Goal: Task Accomplishment & Management: Manage account settings

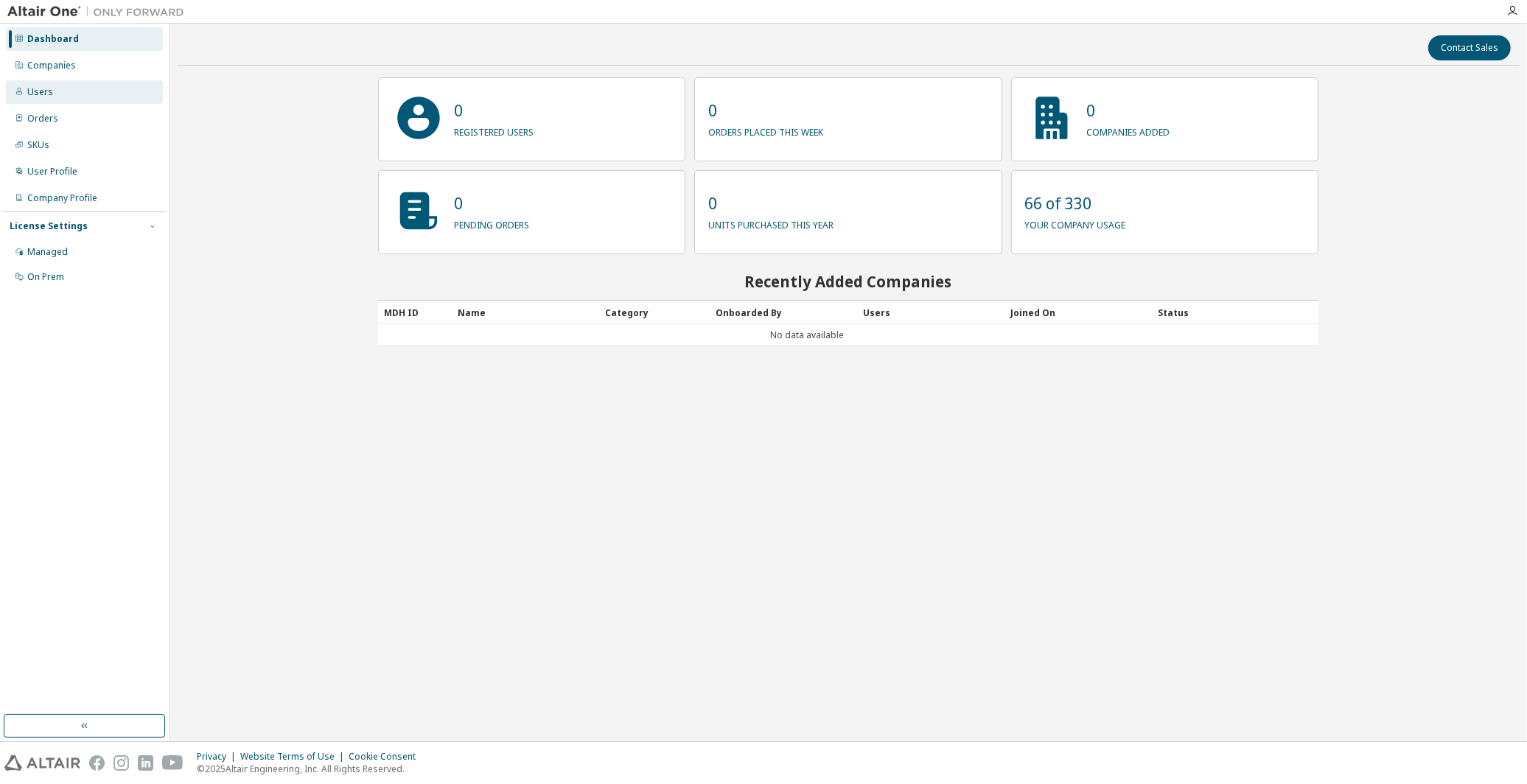
click at [15, 83] on div "Users" at bounding box center [84, 92] width 157 height 23
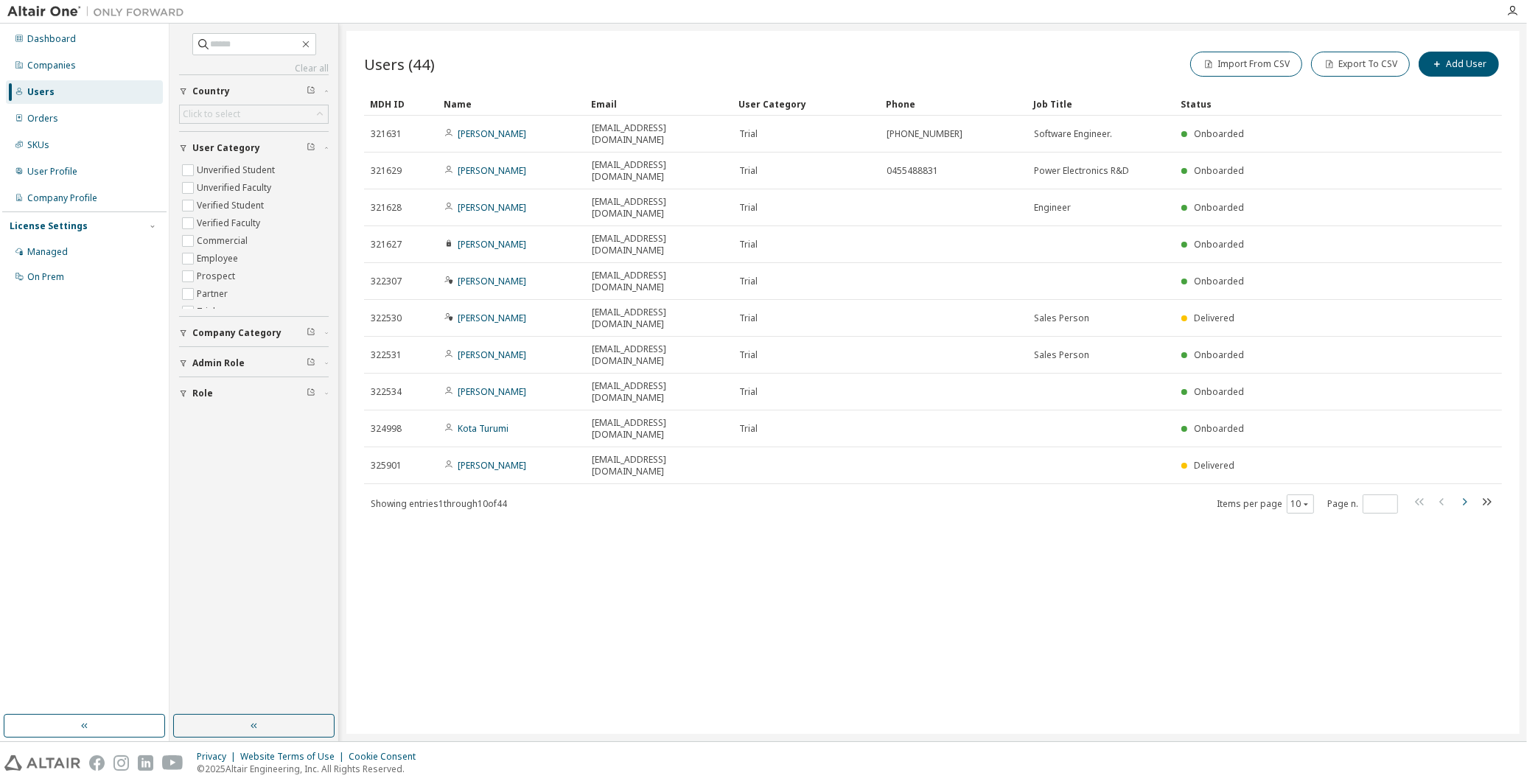
click at [1468, 492] on icon "button" at bounding box center [1464, 501] width 18 height 18
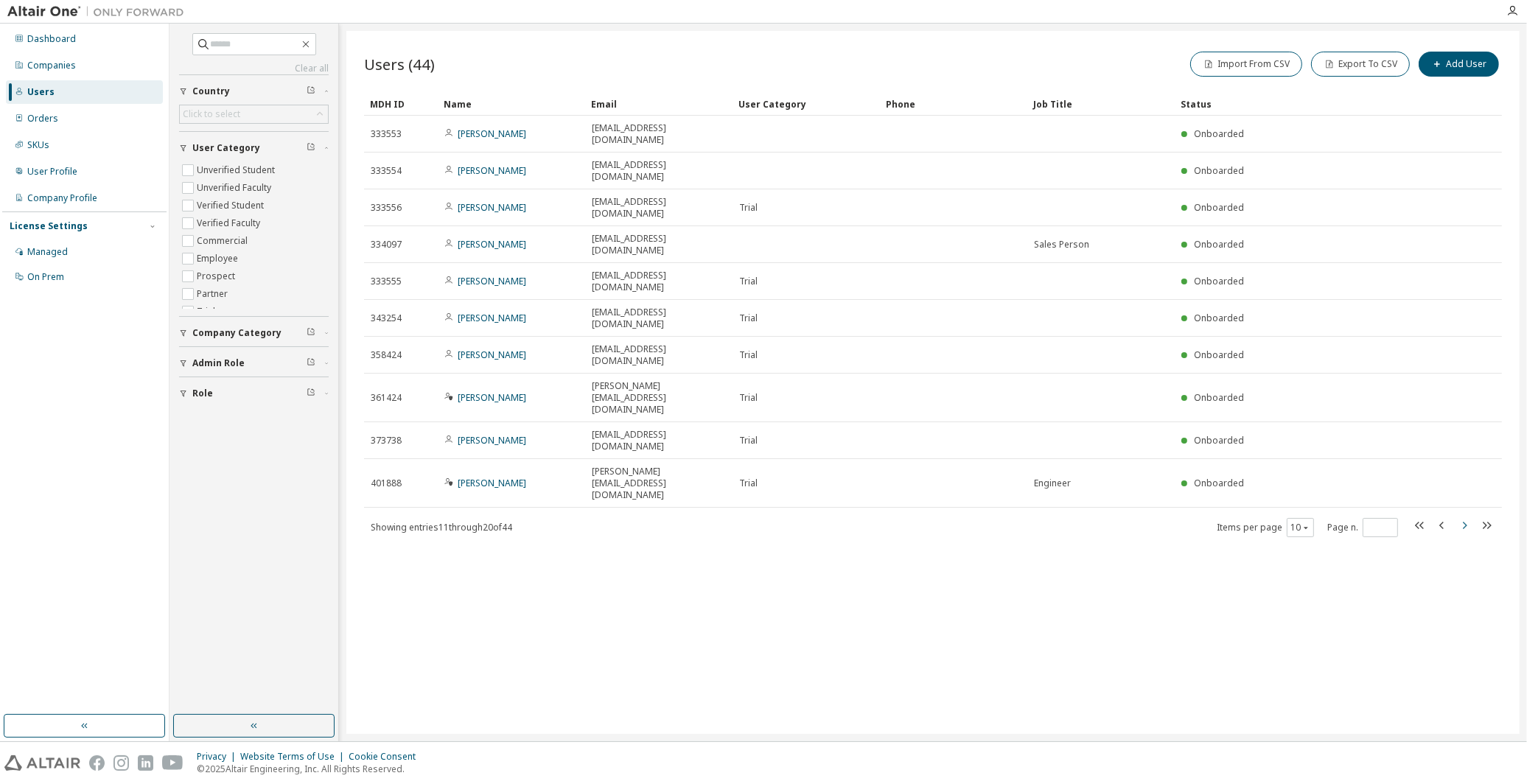
click at [1468, 517] on icon "button" at bounding box center [1464, 525] width 18 height 18
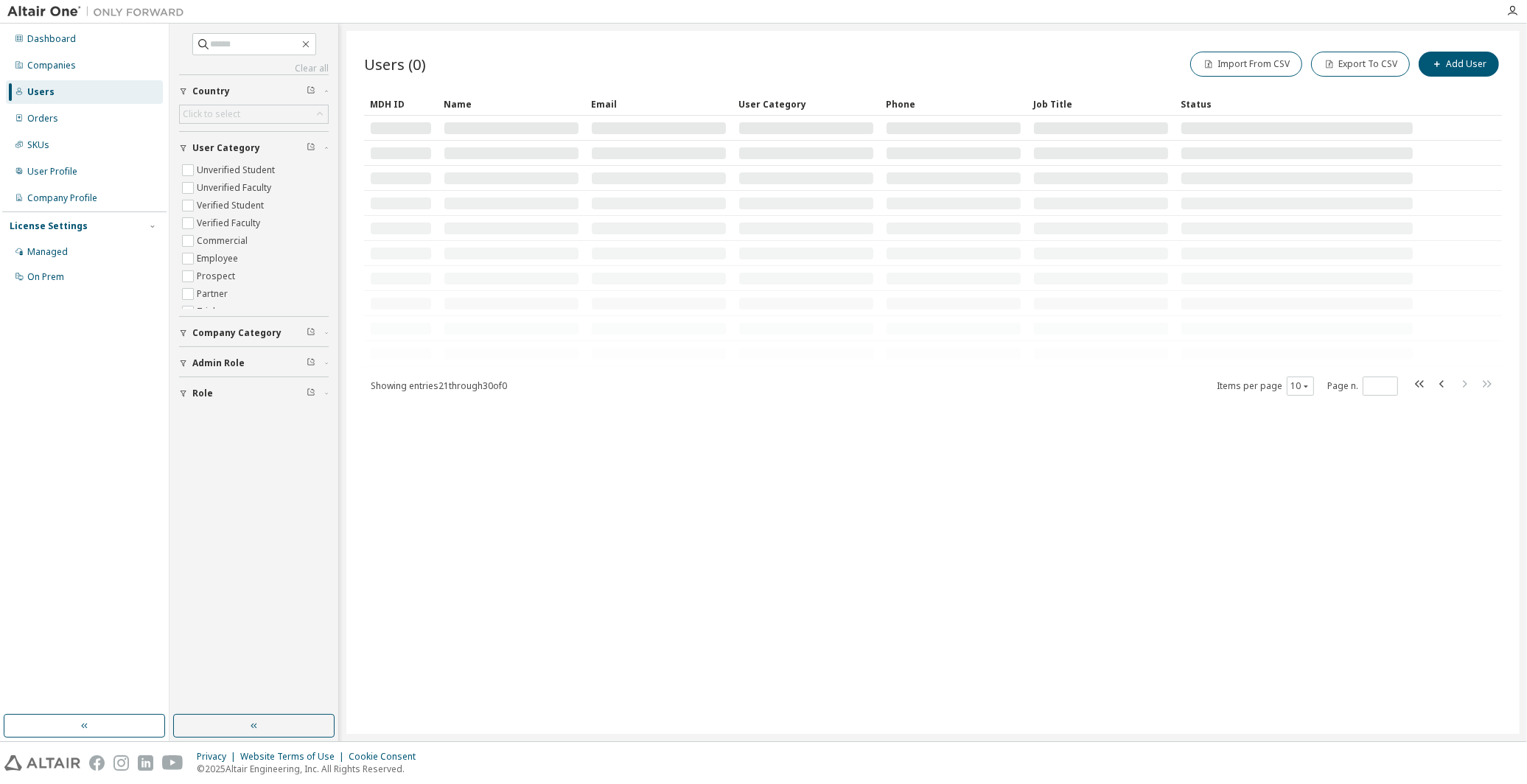
click at [1468, 389] on icon "button" at bounding box center [1464, 384] width 18 height 18
type input "*"
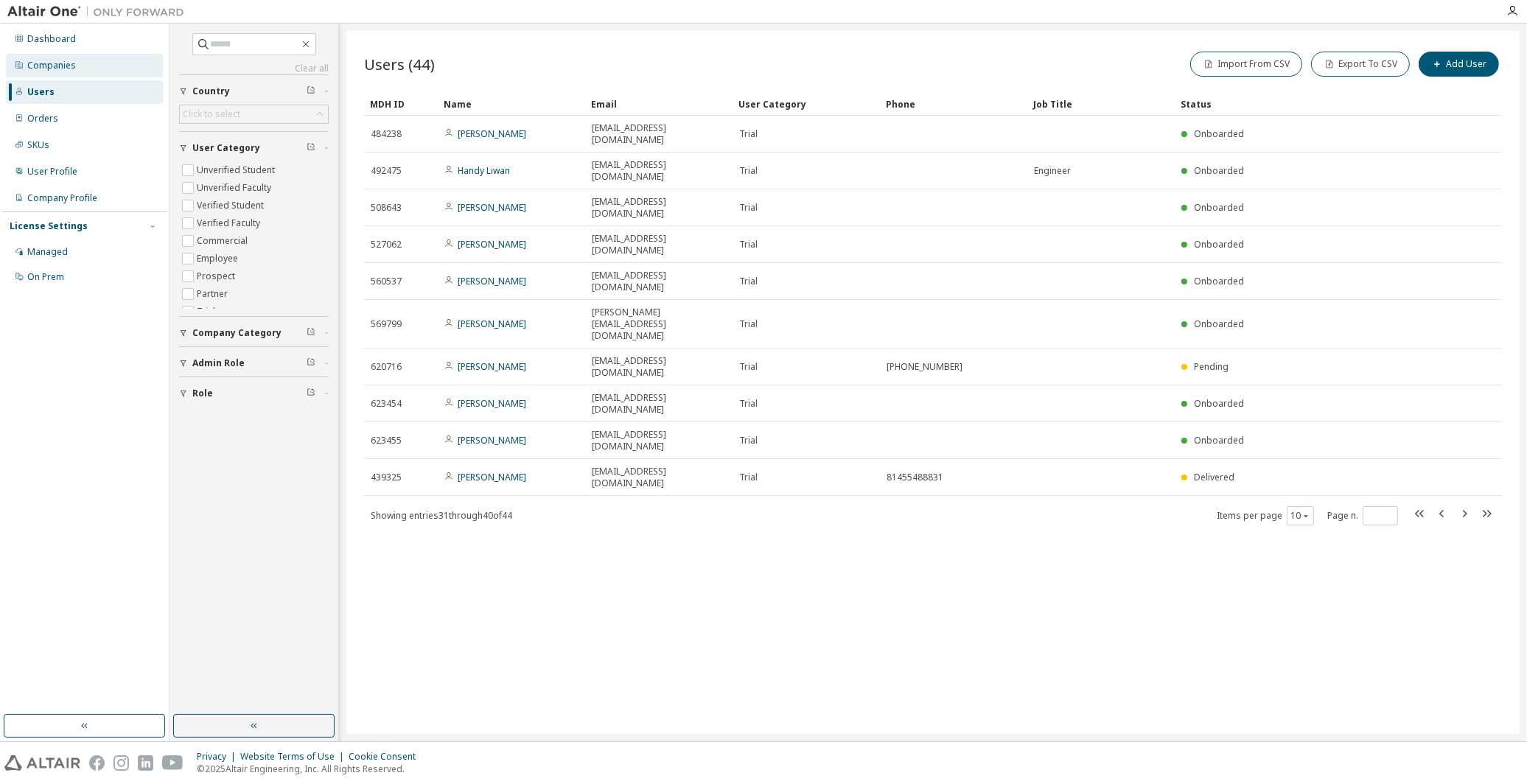
click at [65, 58] on div "Companies" at bounding box center [84, 65] width 157 height 23
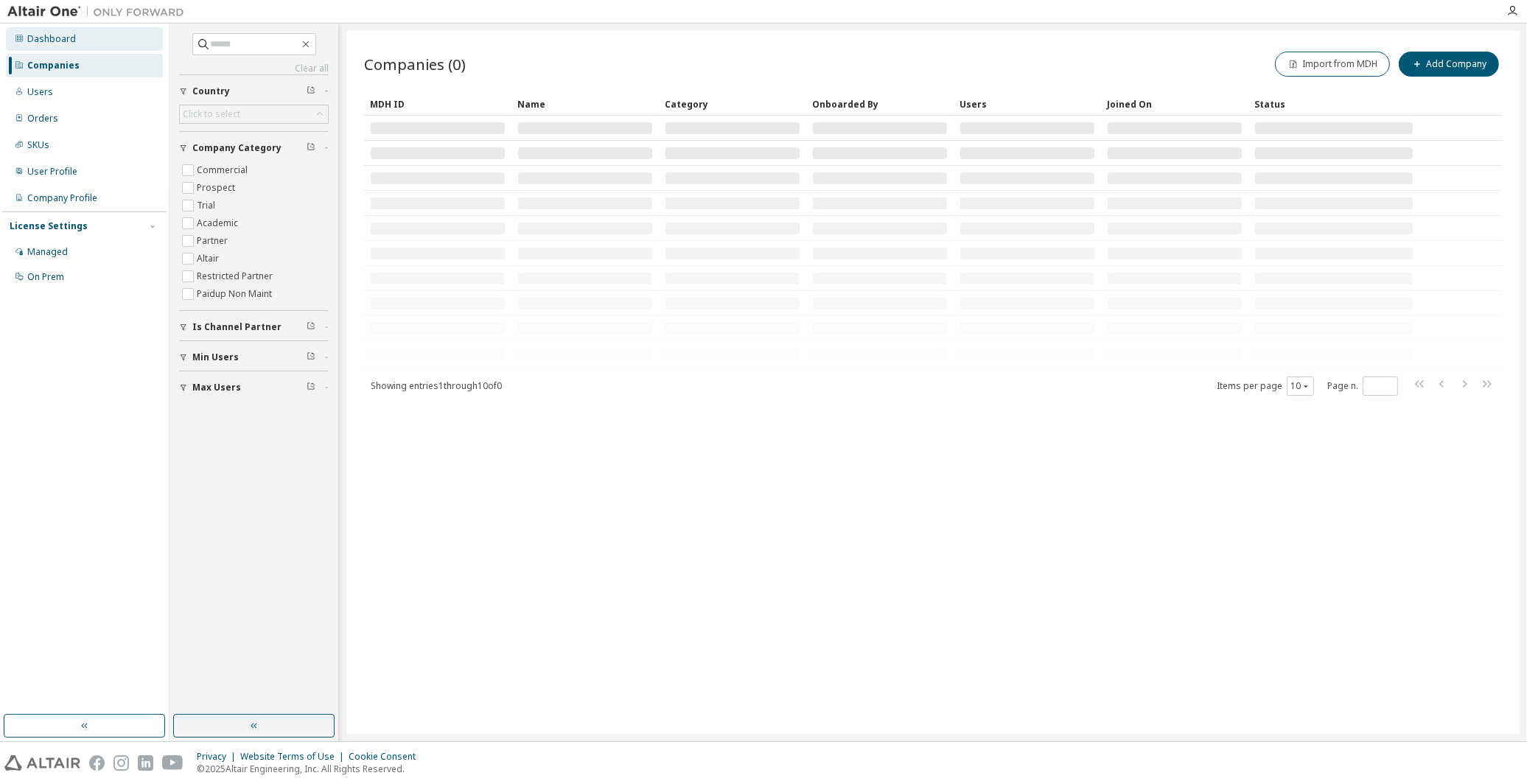
click at [68, 33] on div "Dashboard" at bounding box center [51, 39] width 49 height 12
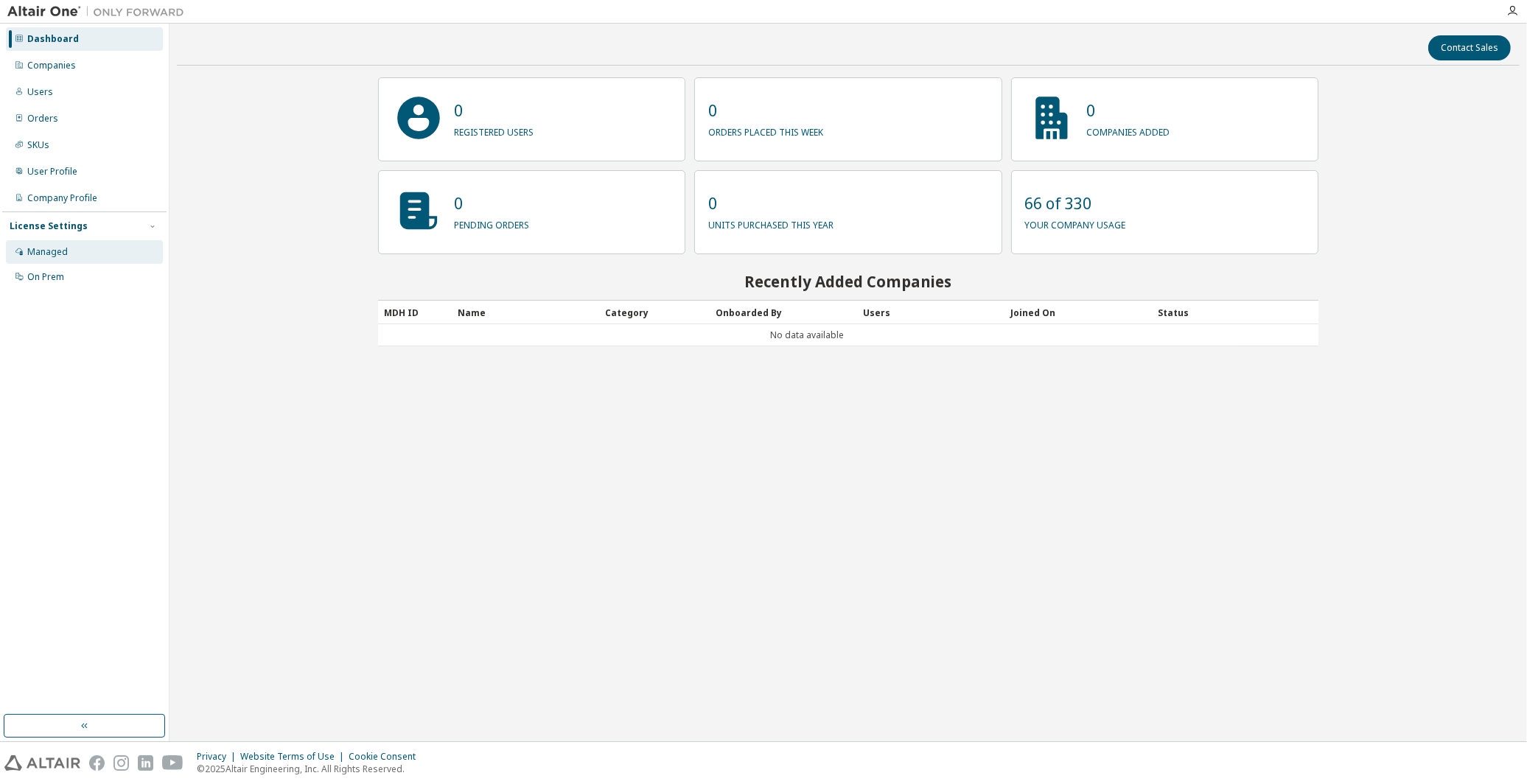
click at [58, 253] on div "Managed" at bounding box center [47, 251] width 40 height 12
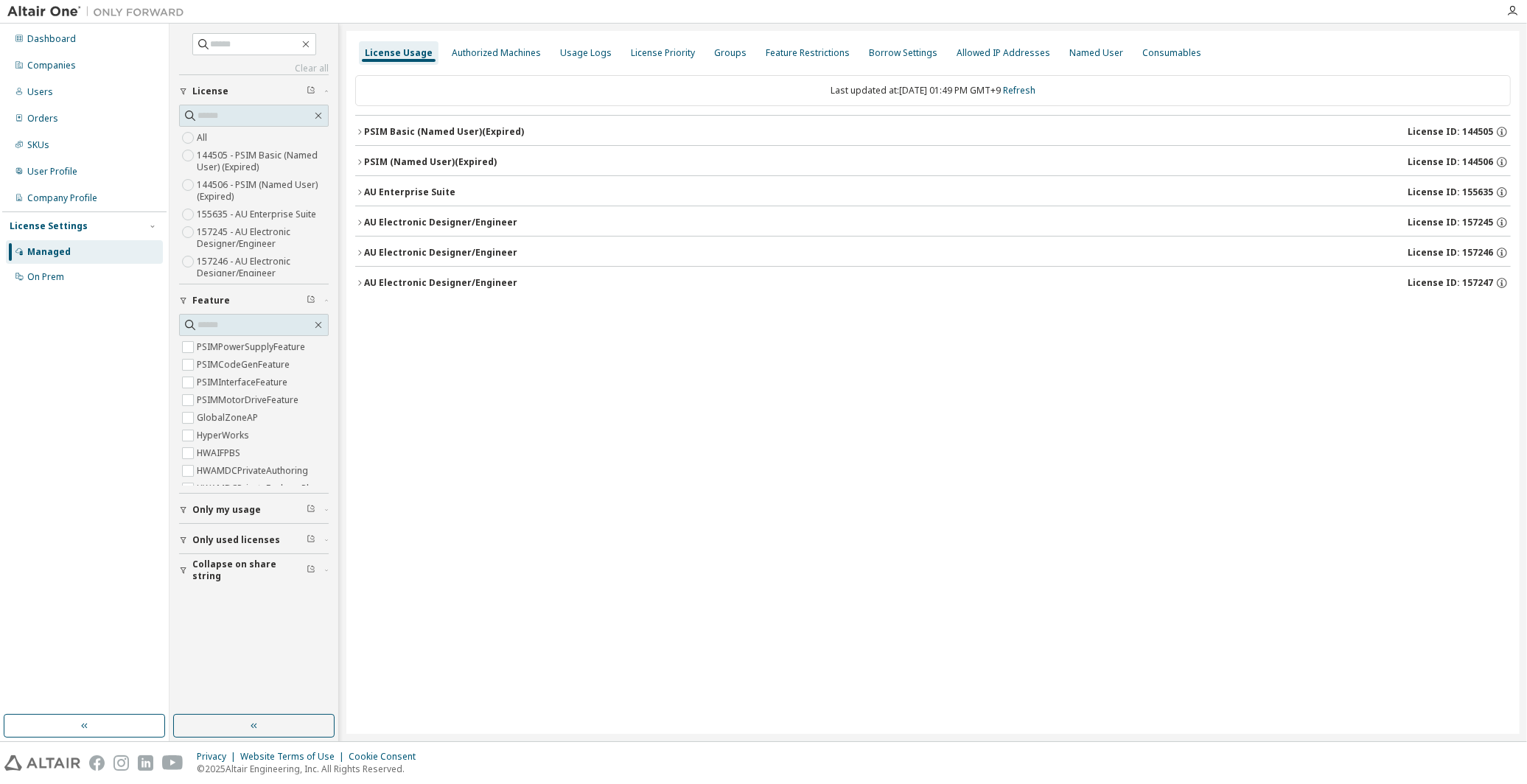
click at [424, 296] on button "AU Electronic Designer/Engineer License ID: 157247" at bounding box center [933, 283] width 1156 height 32
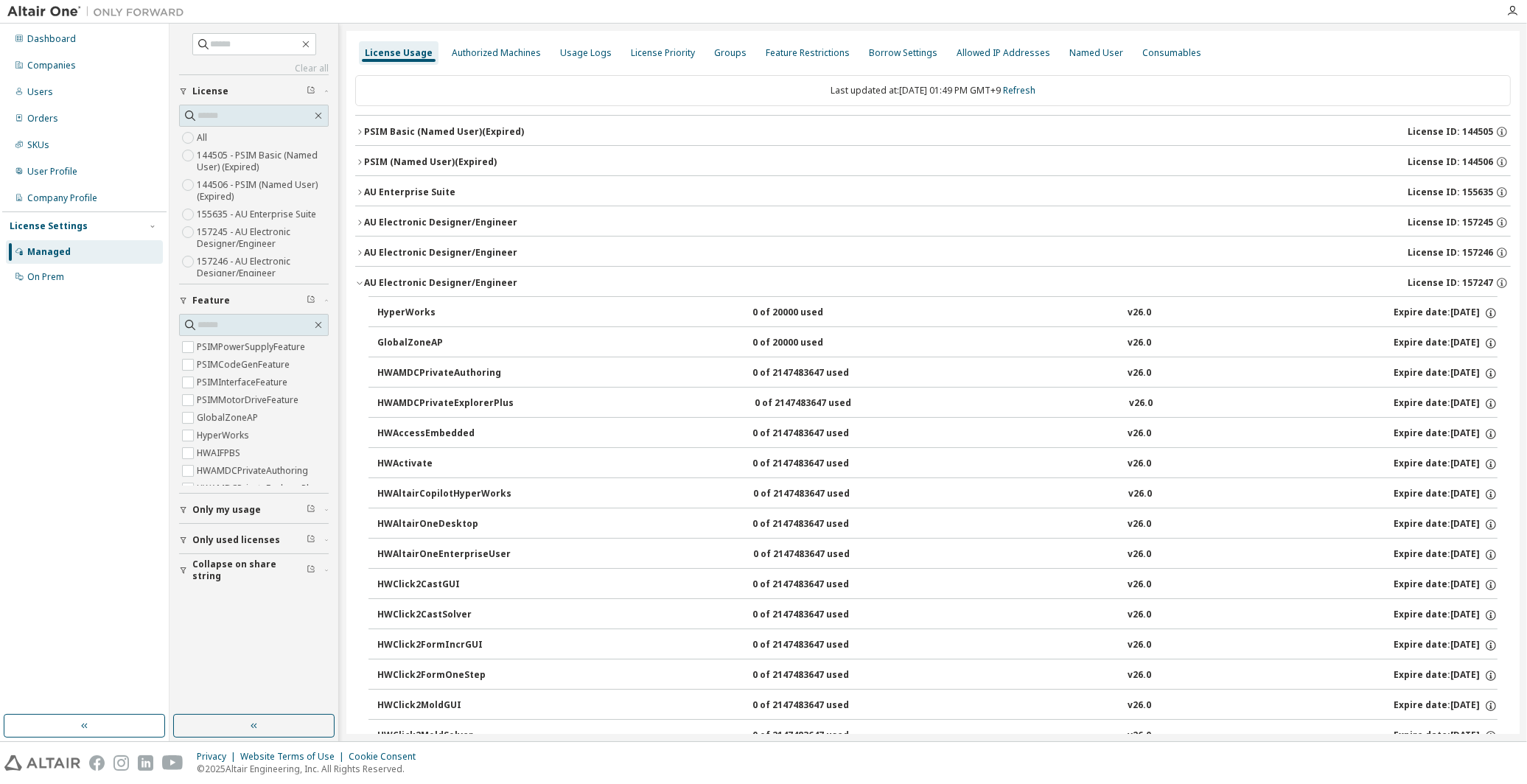
click at [425, 280] on div "AU Electronic Designer/Engineer" at bounding box center [440, 283] width 154 height 12
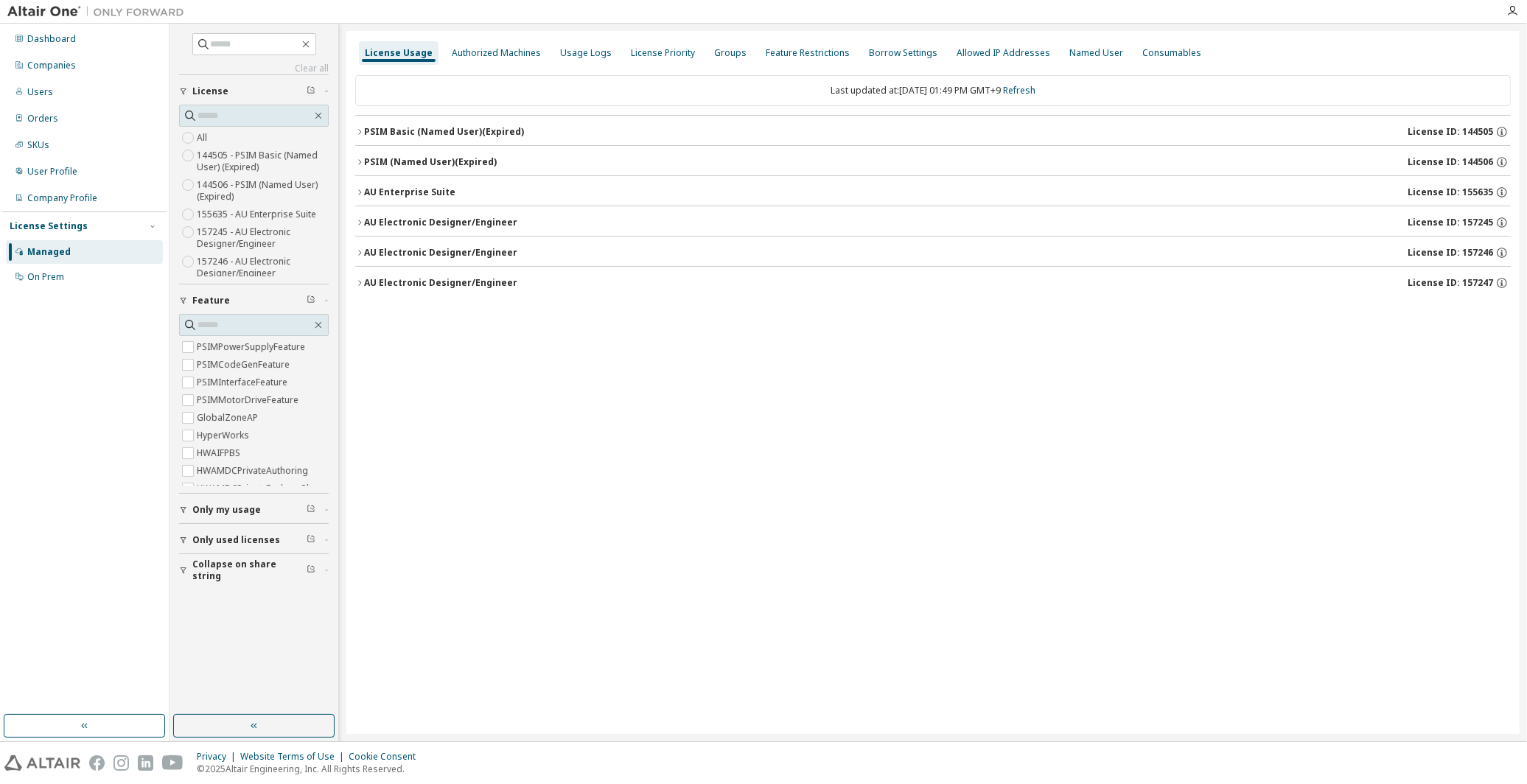
click at [426, 262] on button "AU Electronic Designer/Engineer License ID: 157246" at bounding box center [933, 252] width 1156 height 32
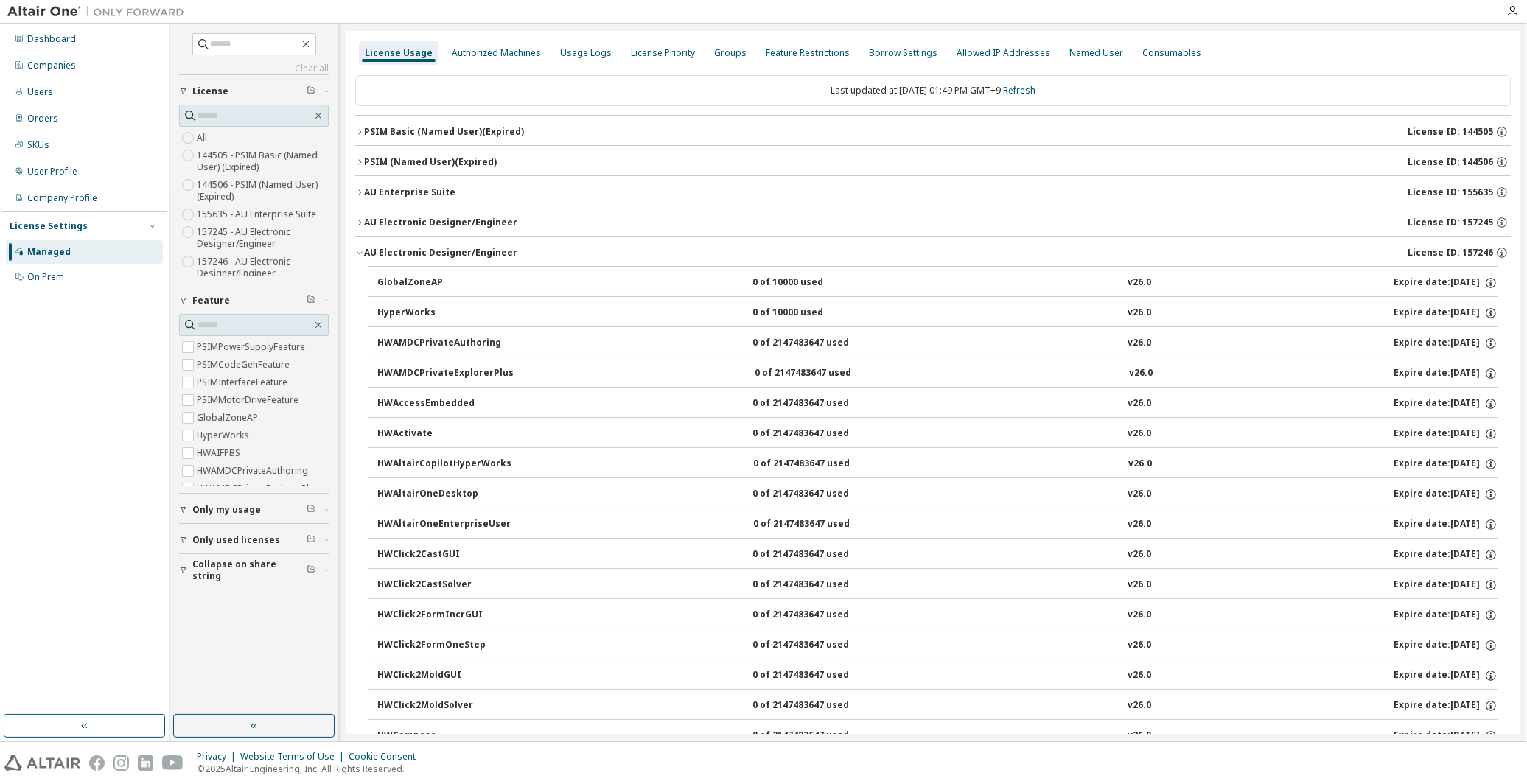
click at [426, 262] on button "AU Electronic Designer/Engineer License ID: 157246" at bounding box center [933, 252] width 1156 height 32
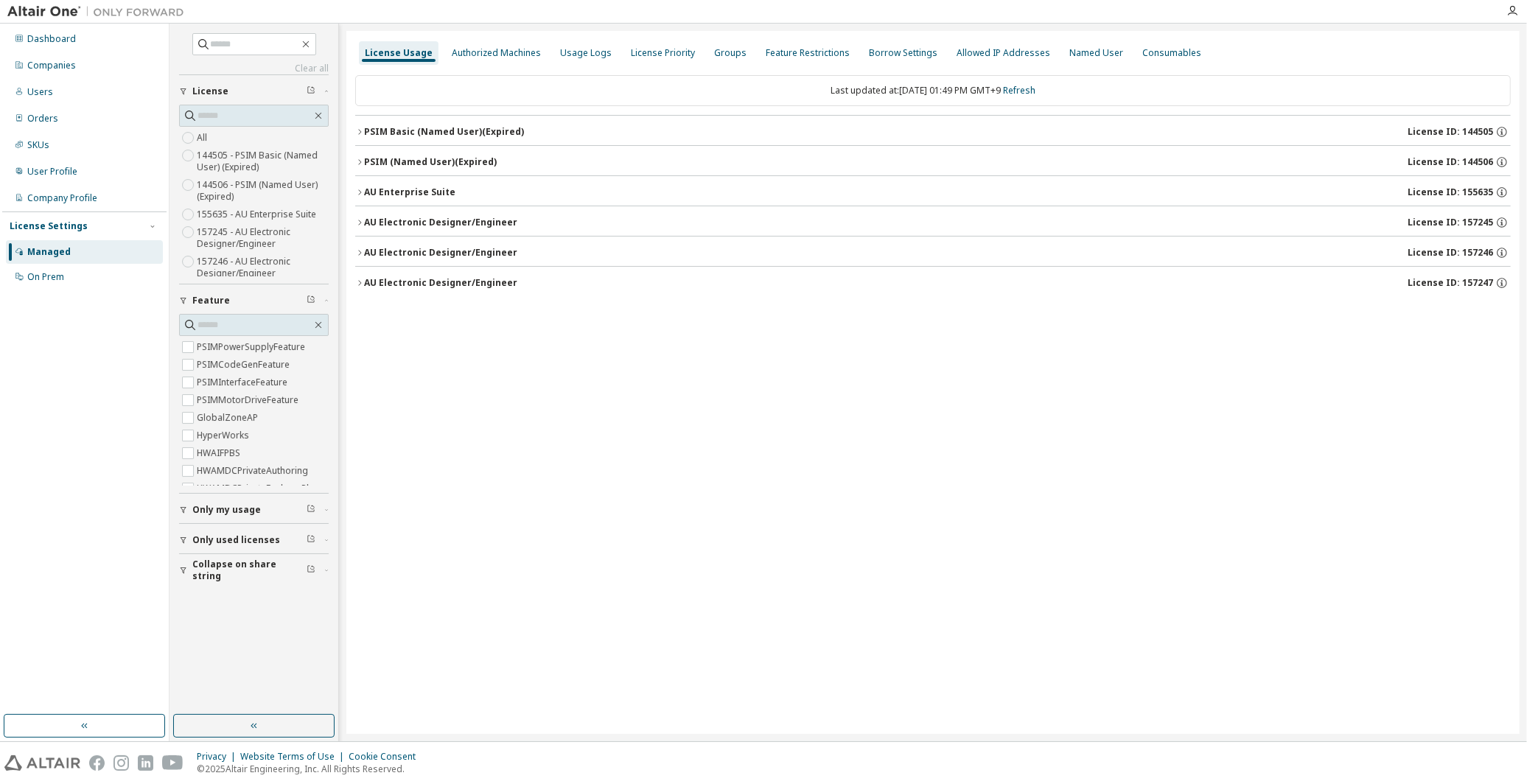
click at [430, 226] on div "AU Electronic Designer/Engineer" at bounding box center [440, 223] width 154 height 12
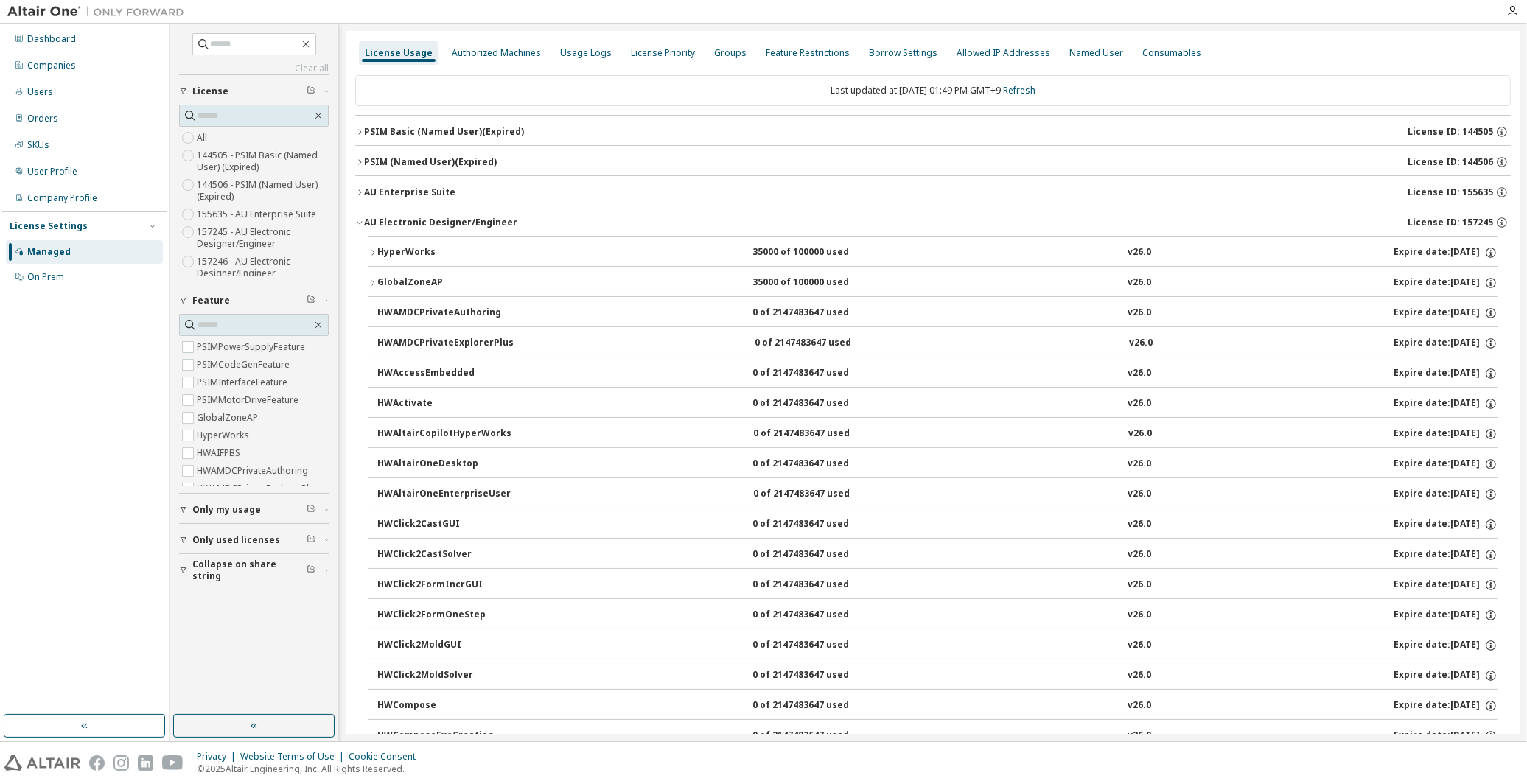
click at [400, 217] on div "AU Electronic Designer/Engineer" at bounding box center [440, 223] width 154 height 12
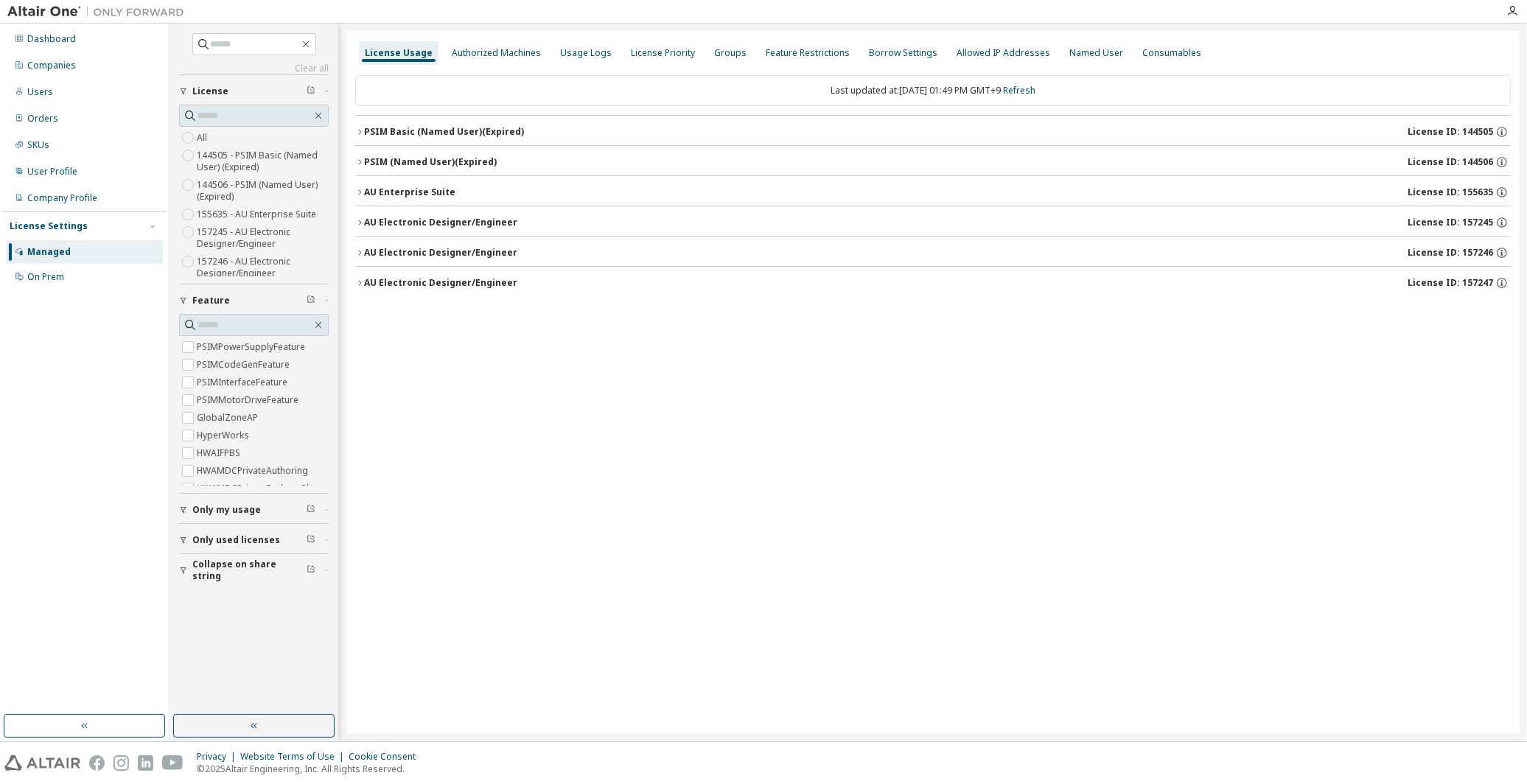
click at [422, 214] on button "AU Electronic Designer/Engineer License ID: 157245" at bounding box center [933, 223] width 1156 height 32
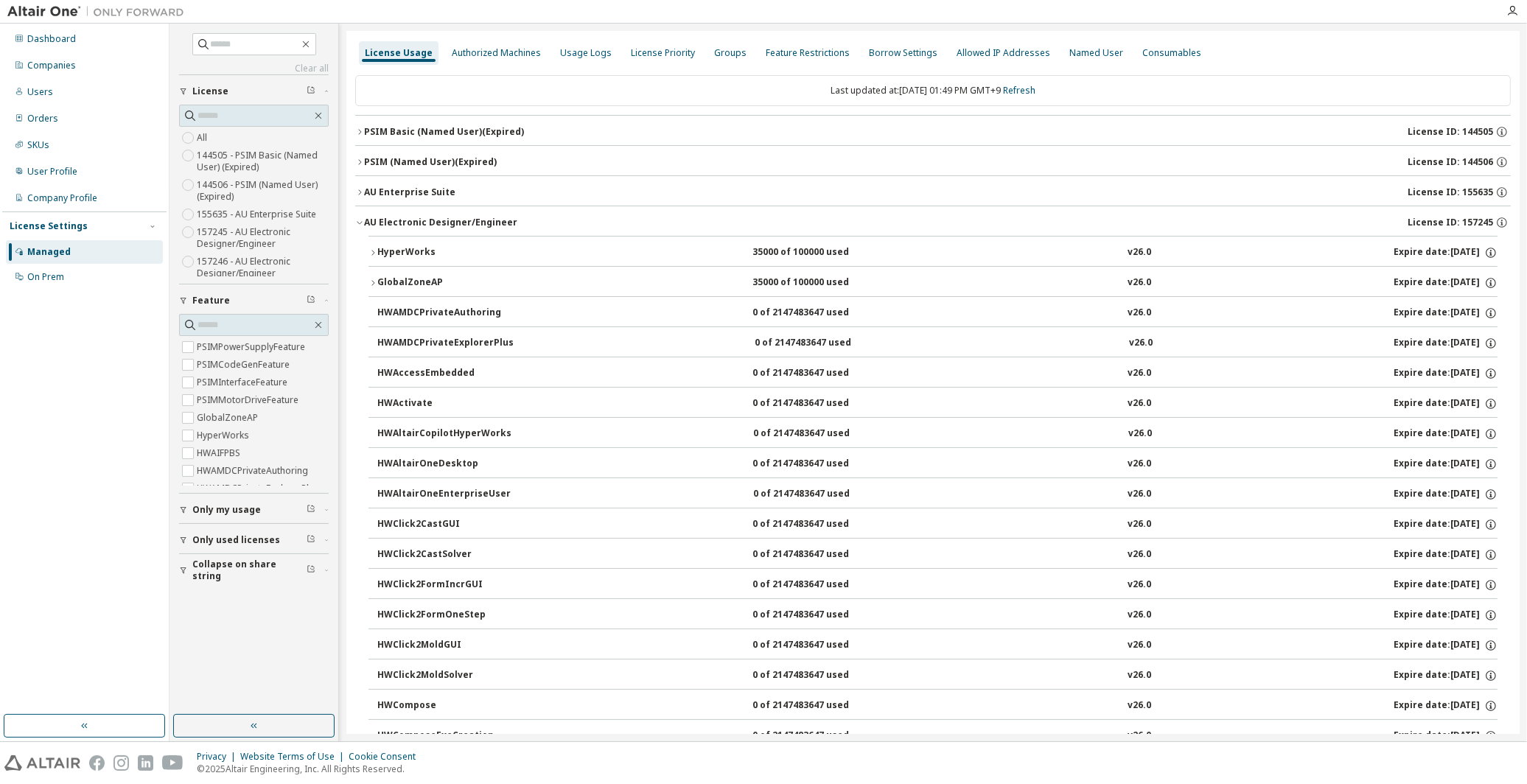
click at [407, 254] on div "HyperWorks" at bounding box center [443, 252] width 133 height 14
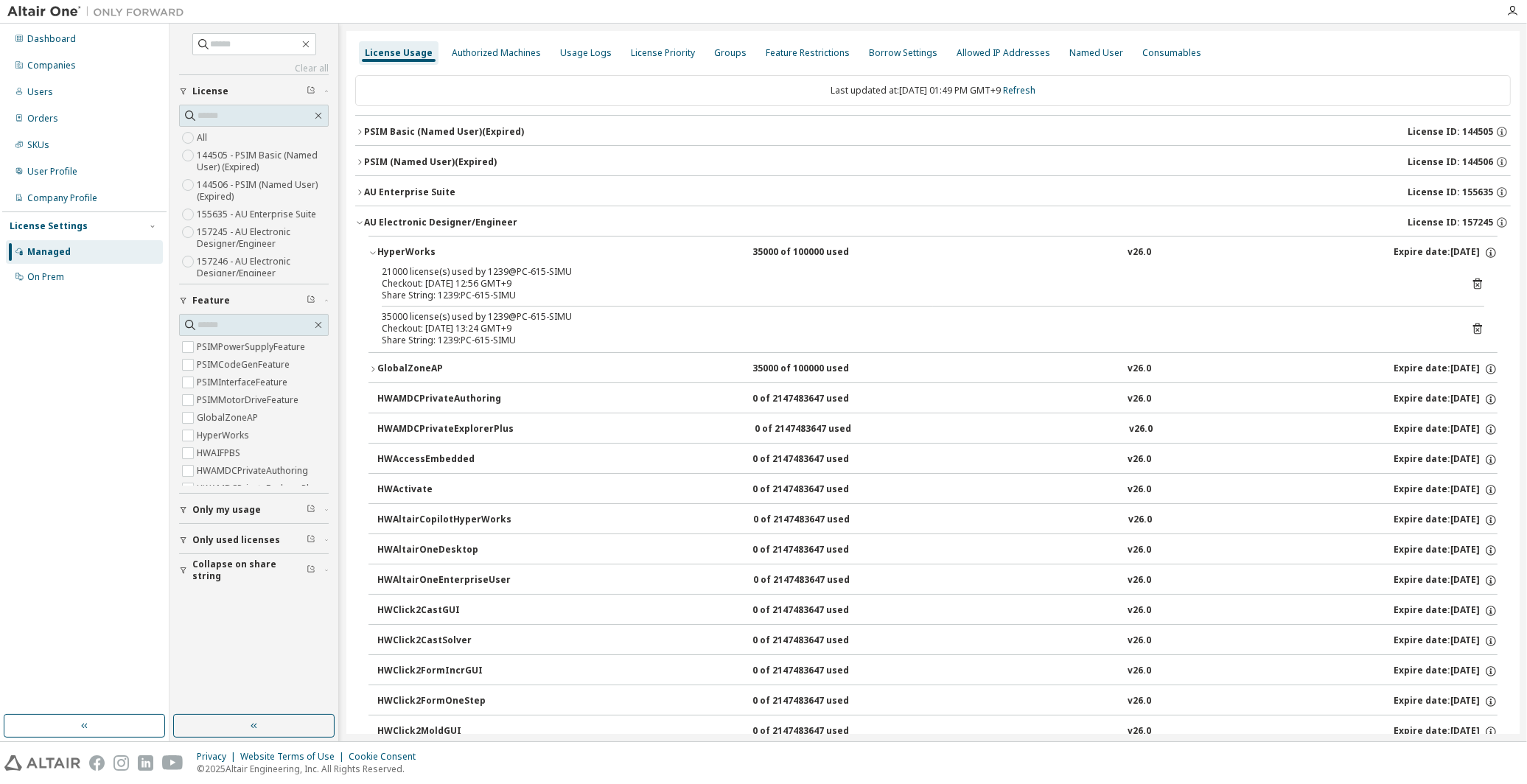
click at [386, 251] on div "HyperWorks" at bounding box center [443, 252] width 133 height 14
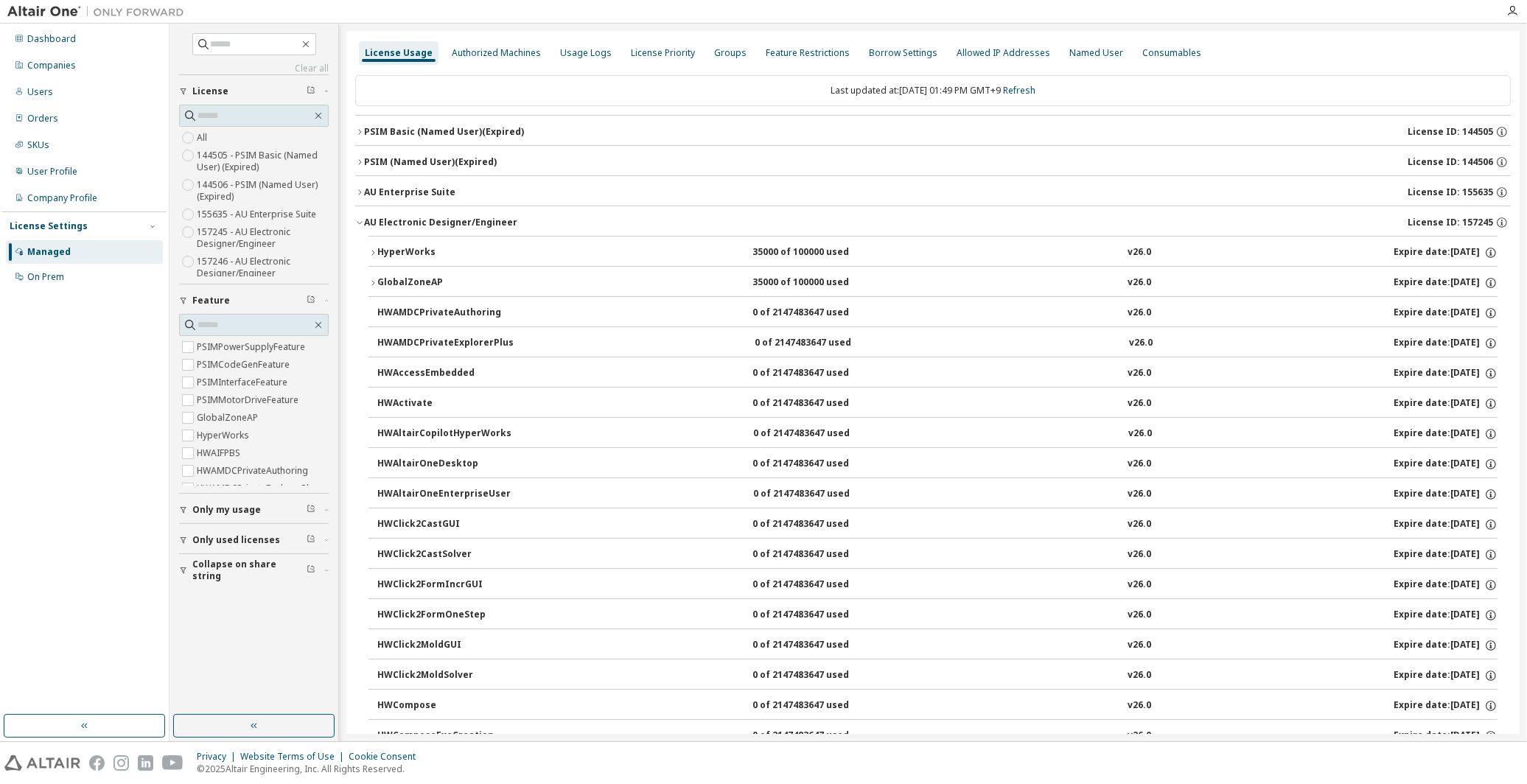
click at [435, 225] on div "AU Electronic Designer/Engineer" at bounding box center [440, 223] width 154 height 12
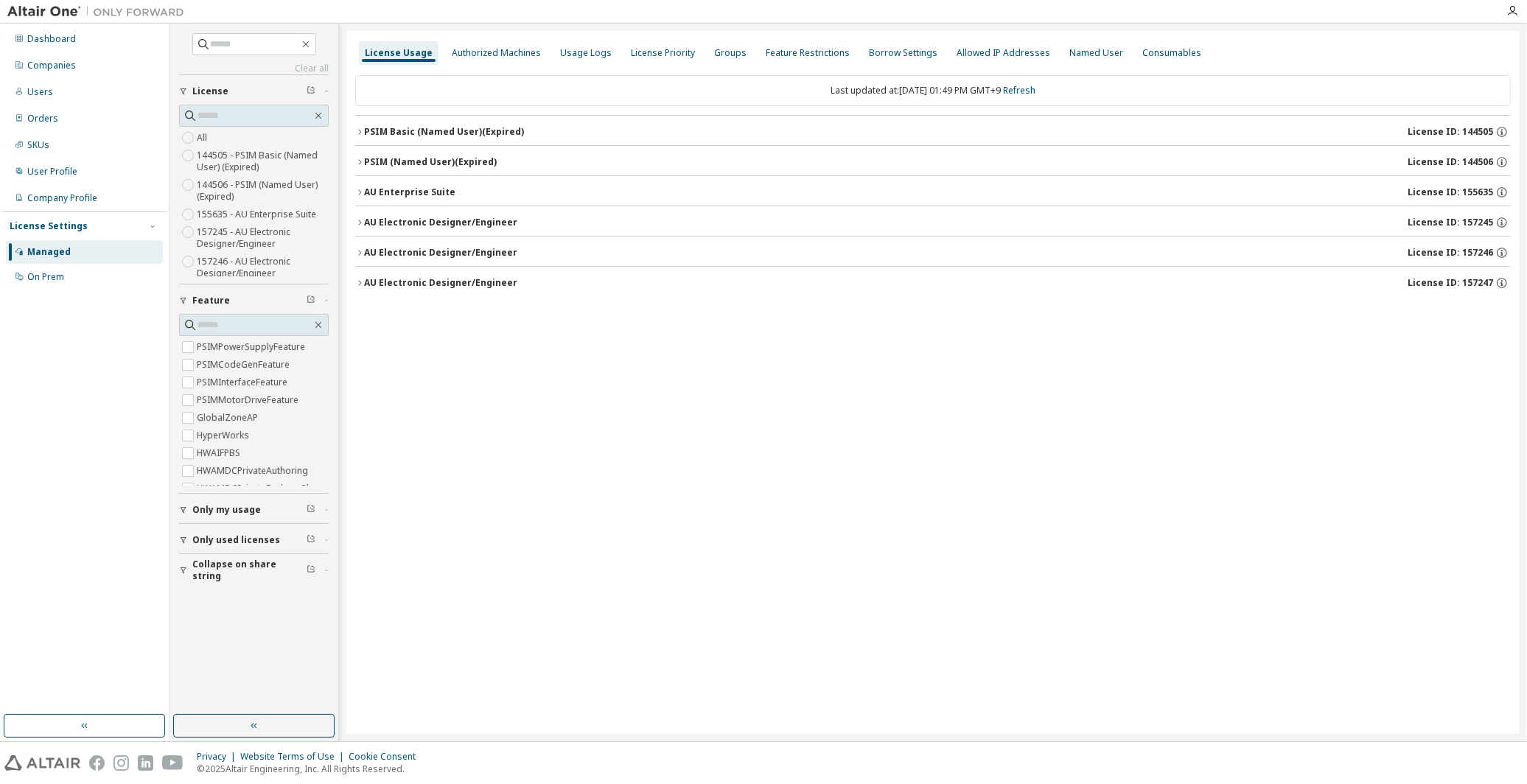
click at [403, 256] on div "AU Electronic Designer/Engineer" at bounding box center [440, 252] width 154 height 12
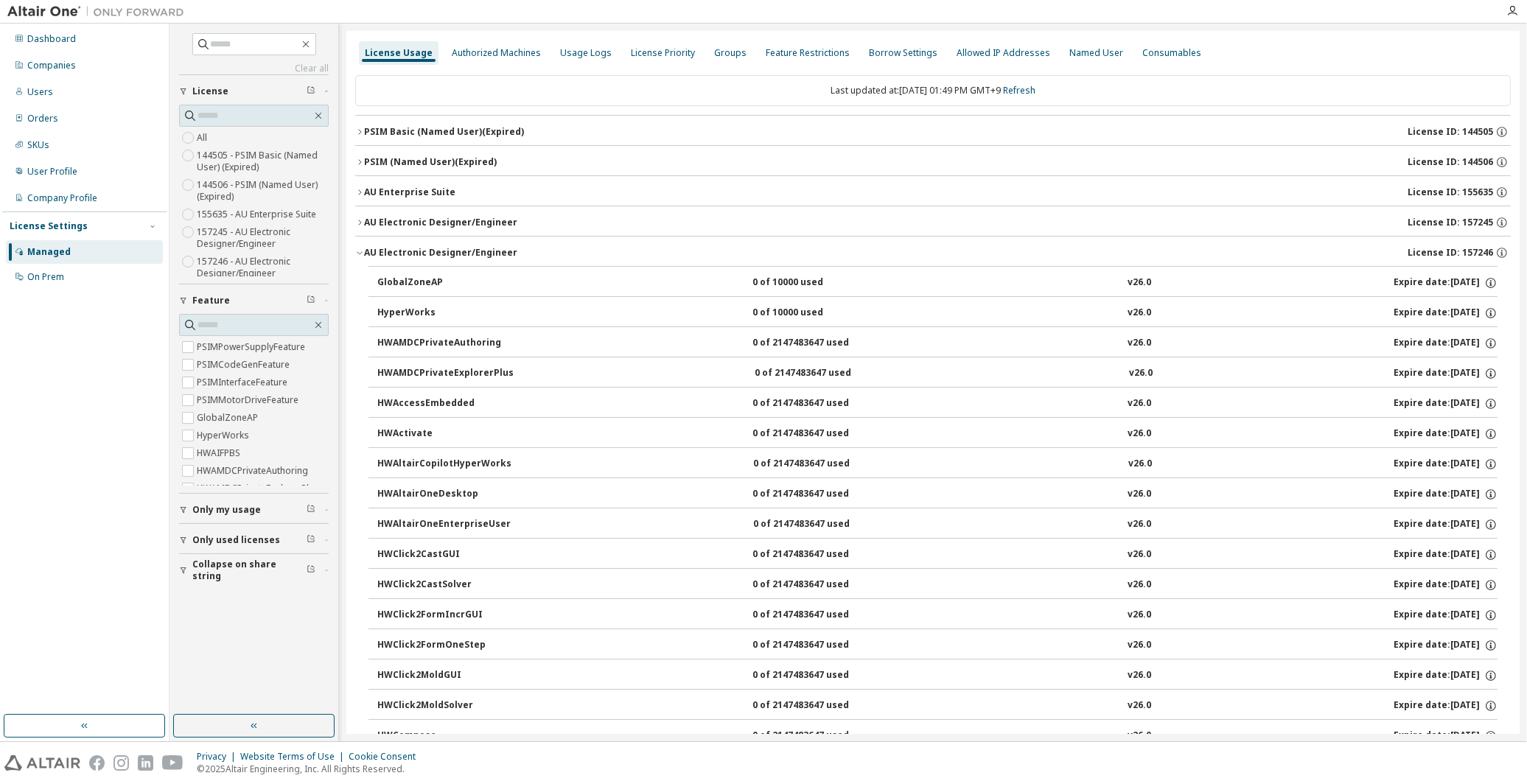
click at [375, 253] on div "AU Electronic Designer/Engineer" at bounding box center [440, 252] width 154 height 12
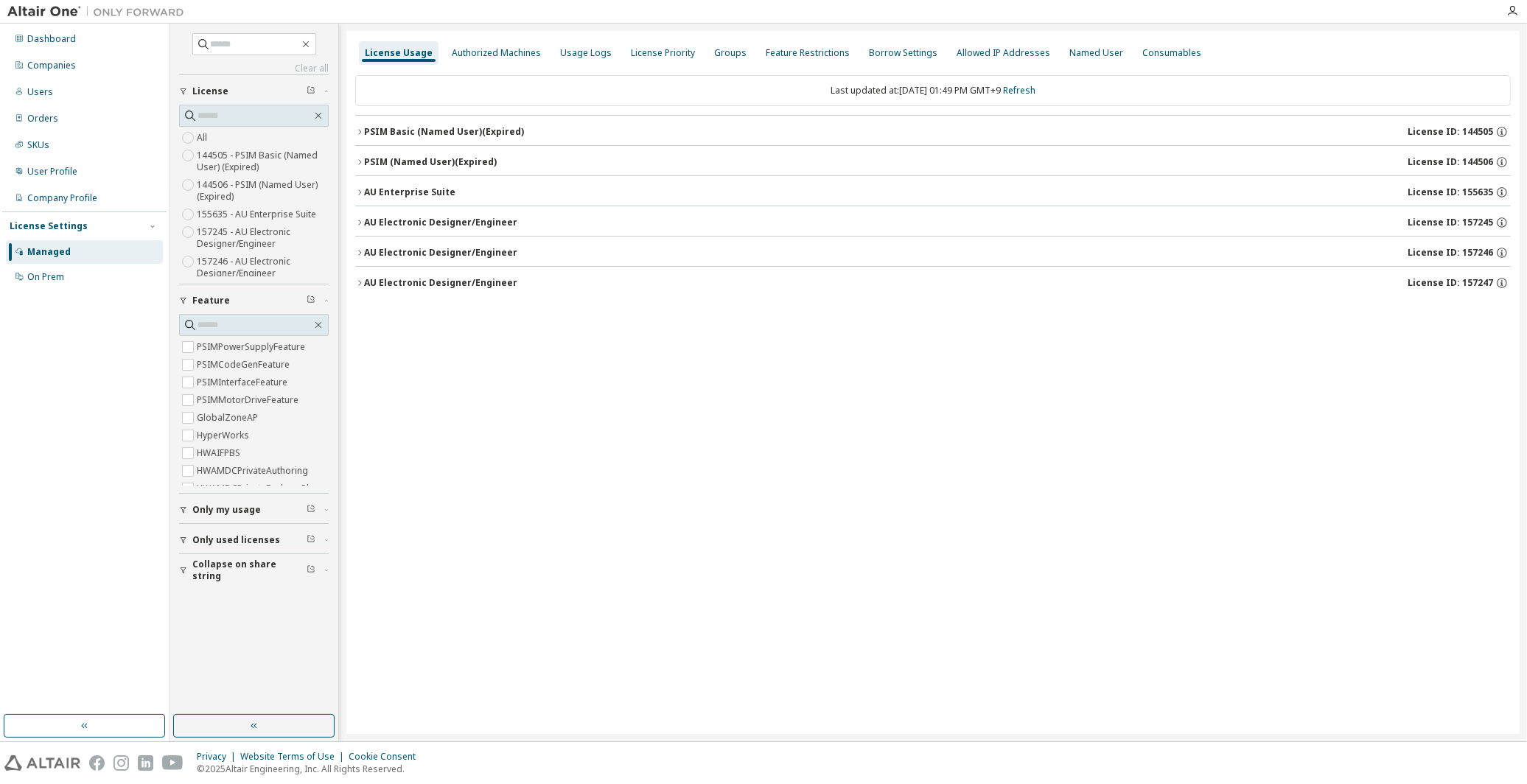
click at [484, 376] on div "License Usage Authorized Machines Usage Logs License Priority Groups Feature Re…" at bounding box center [933, 382] width 1173 height 703
click at [33, 89] on div "Users" at bounding box center [40, 92] width 26 height 12
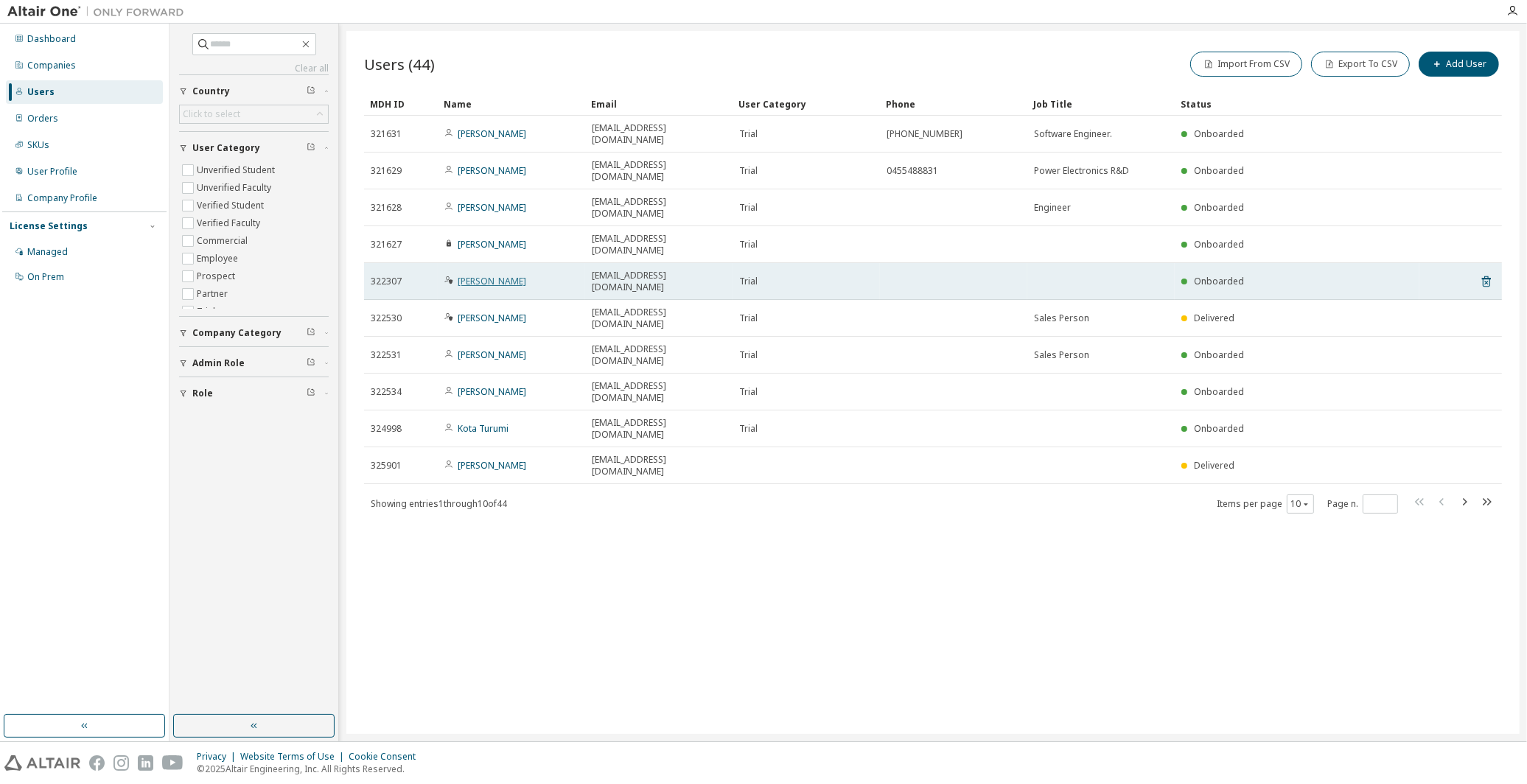
click at [458, 275] on link "[PERSON_NAME]" at bounding box center [491, 281] width 68 height 13
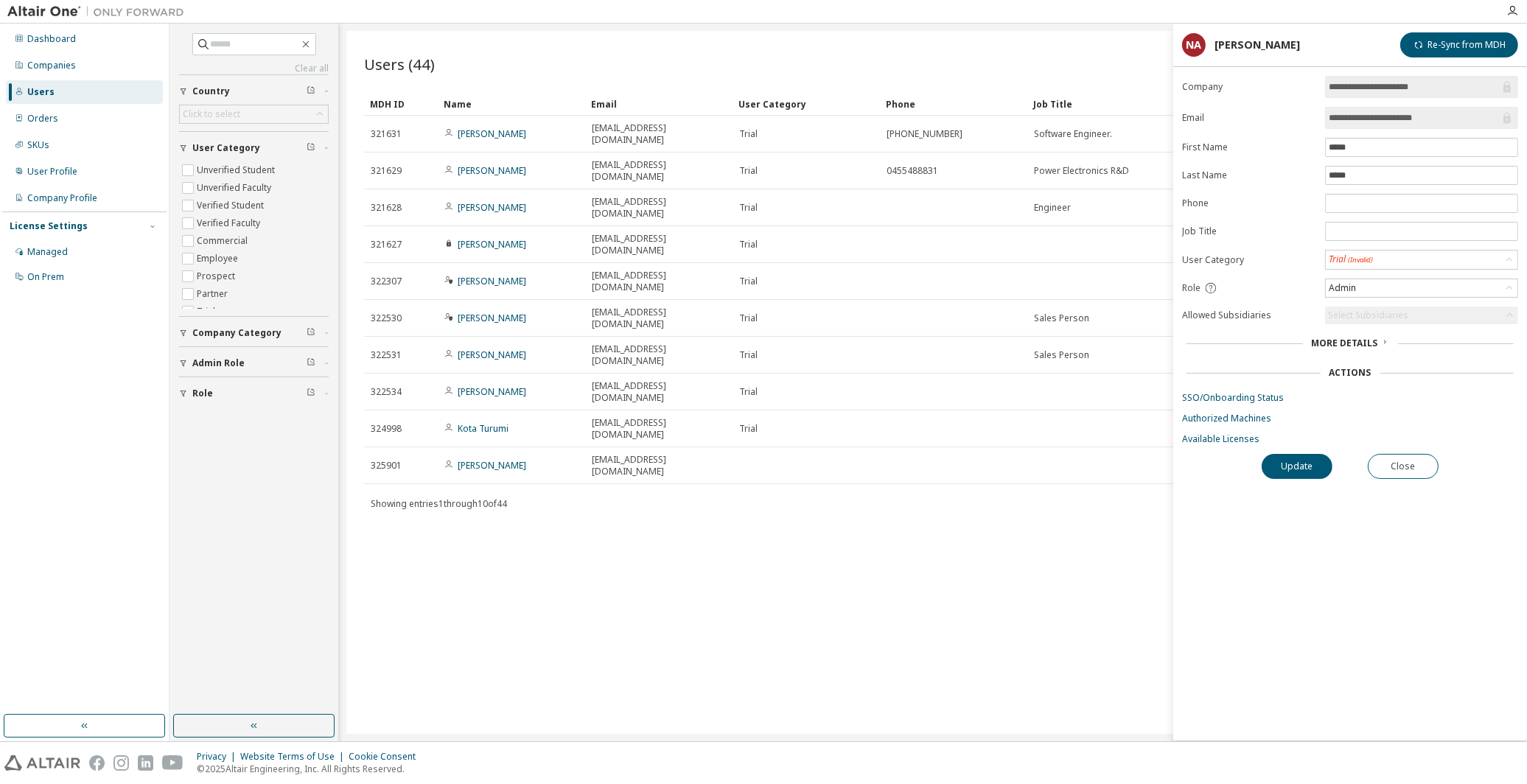
click at [1095, 469] on div "Users (44) Import From CSV Export To CSV Add User Clear Load Save Save As Field…" at bounding box center [933, 382] width 1173 height 703
click at [1411, 460] on button "Close" at bounding box center [1403, 466] width 71 height 25
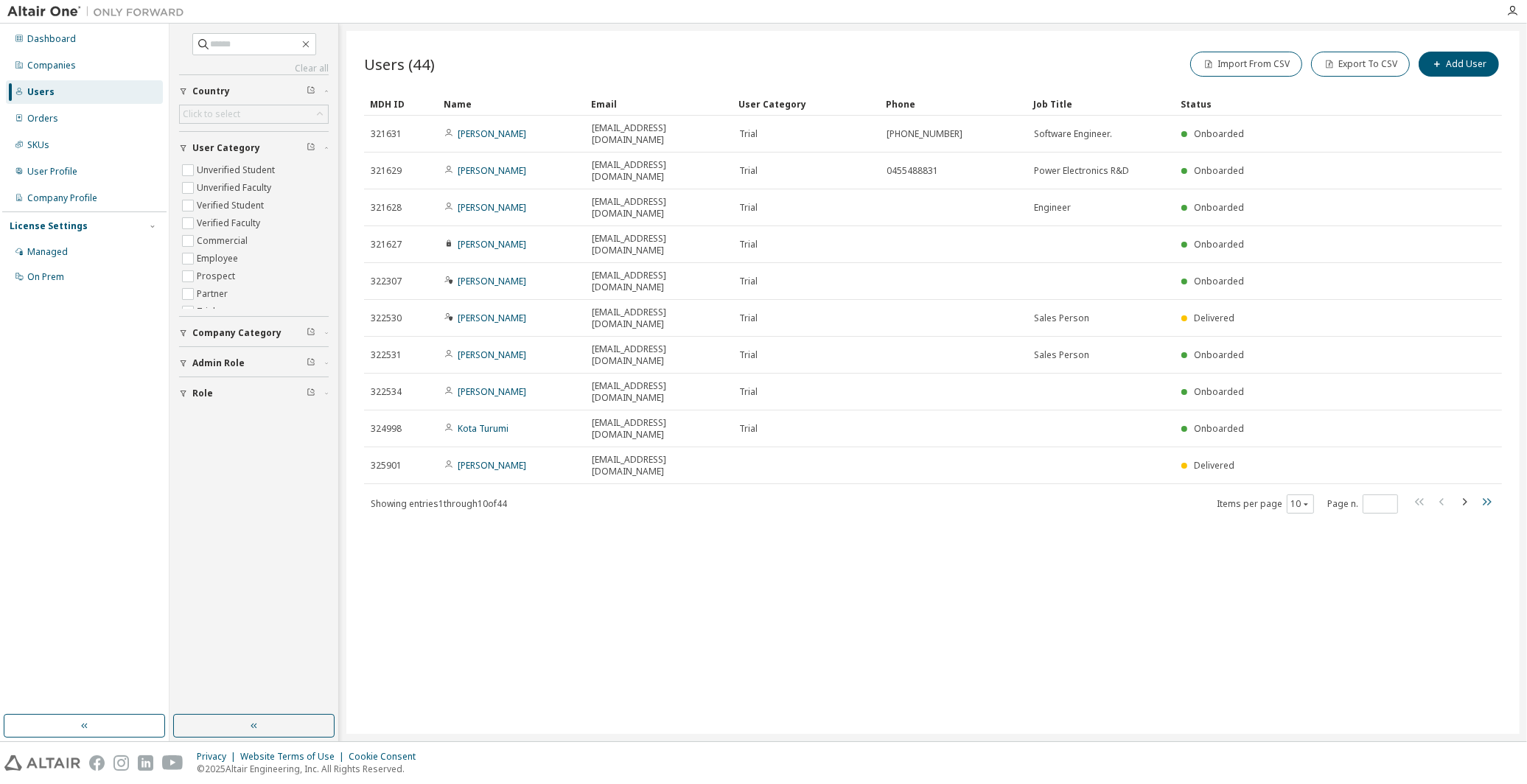
click at [1484, 492] on icon "button" at bounding box center [1486, 501] width 18 height 18
type input "*"
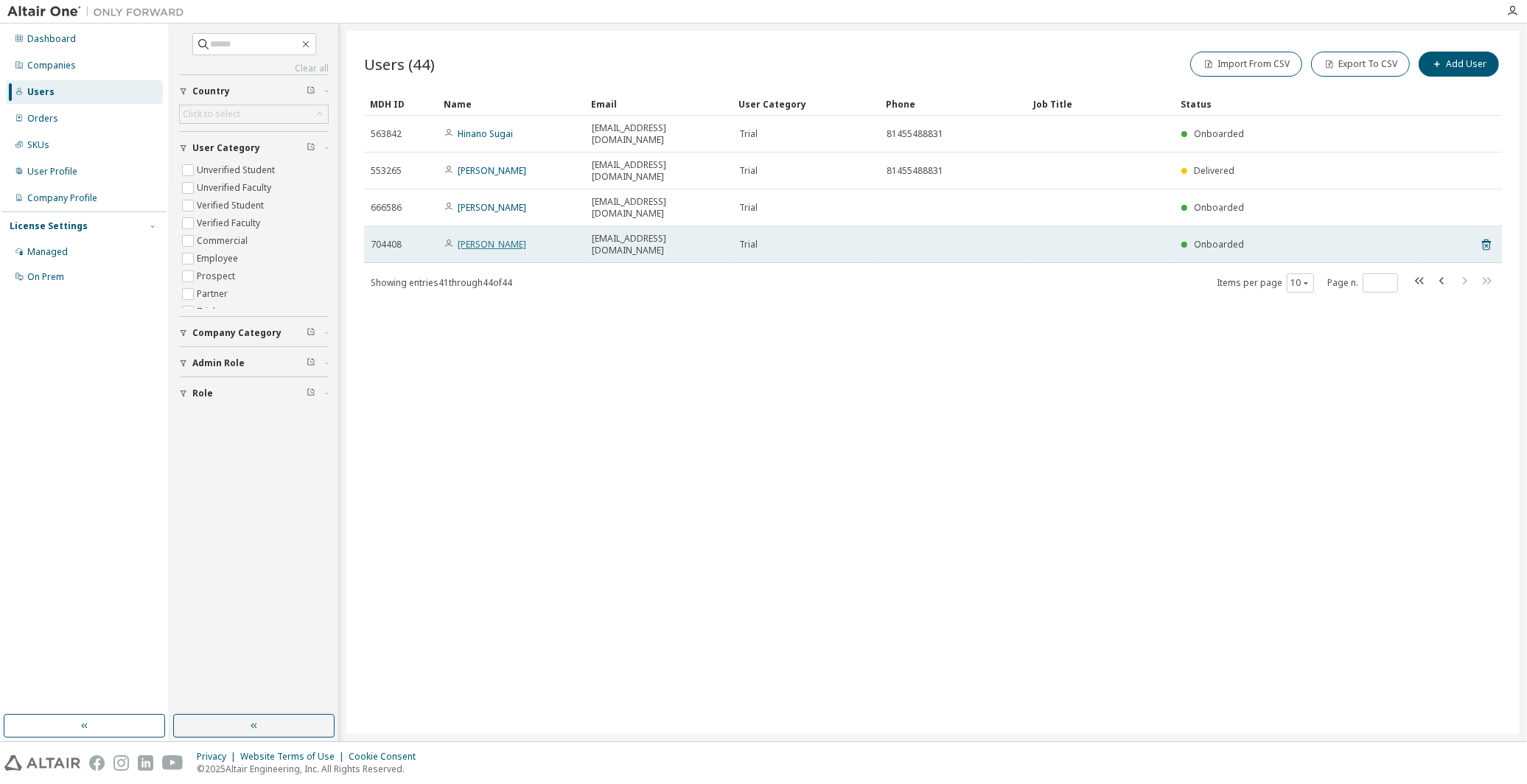
click at [489, 238] on link "[PERSON_NAME]" at bounding box center [491, 244] width 68 height 13
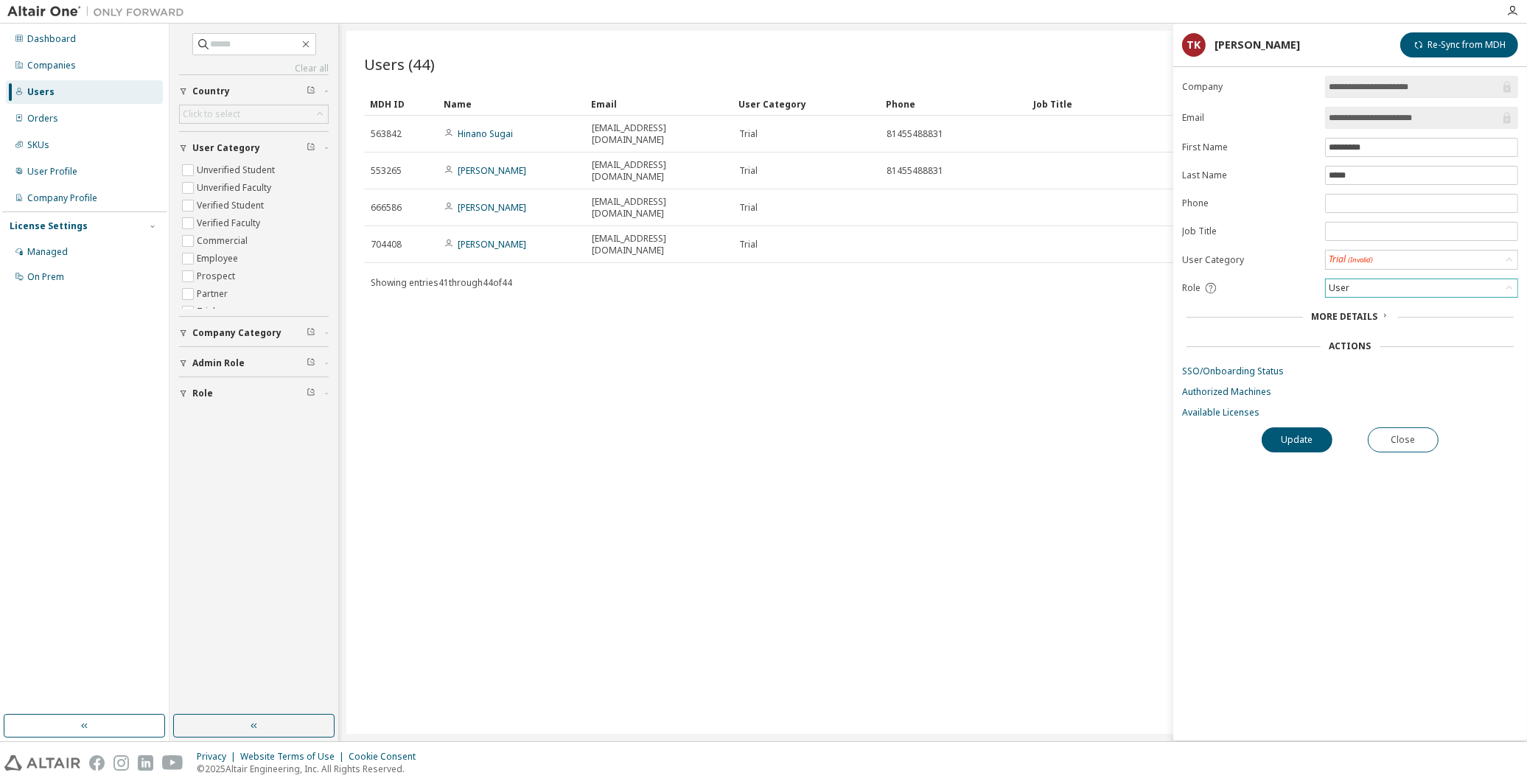
click at [1367, 292] on div "User" at bounding box center [1422, 288] width 191 height 18
click at [1365, 311] on li "Admin" at bounding box center [1421, 308] width 188 height 19
click at [1380, 284] on div "Admin" at bounding box center [1422, 288] width 191 height 18
click at [1272, 322] on div "More Details" at bounding box center [1349, 316] width 327 height 12
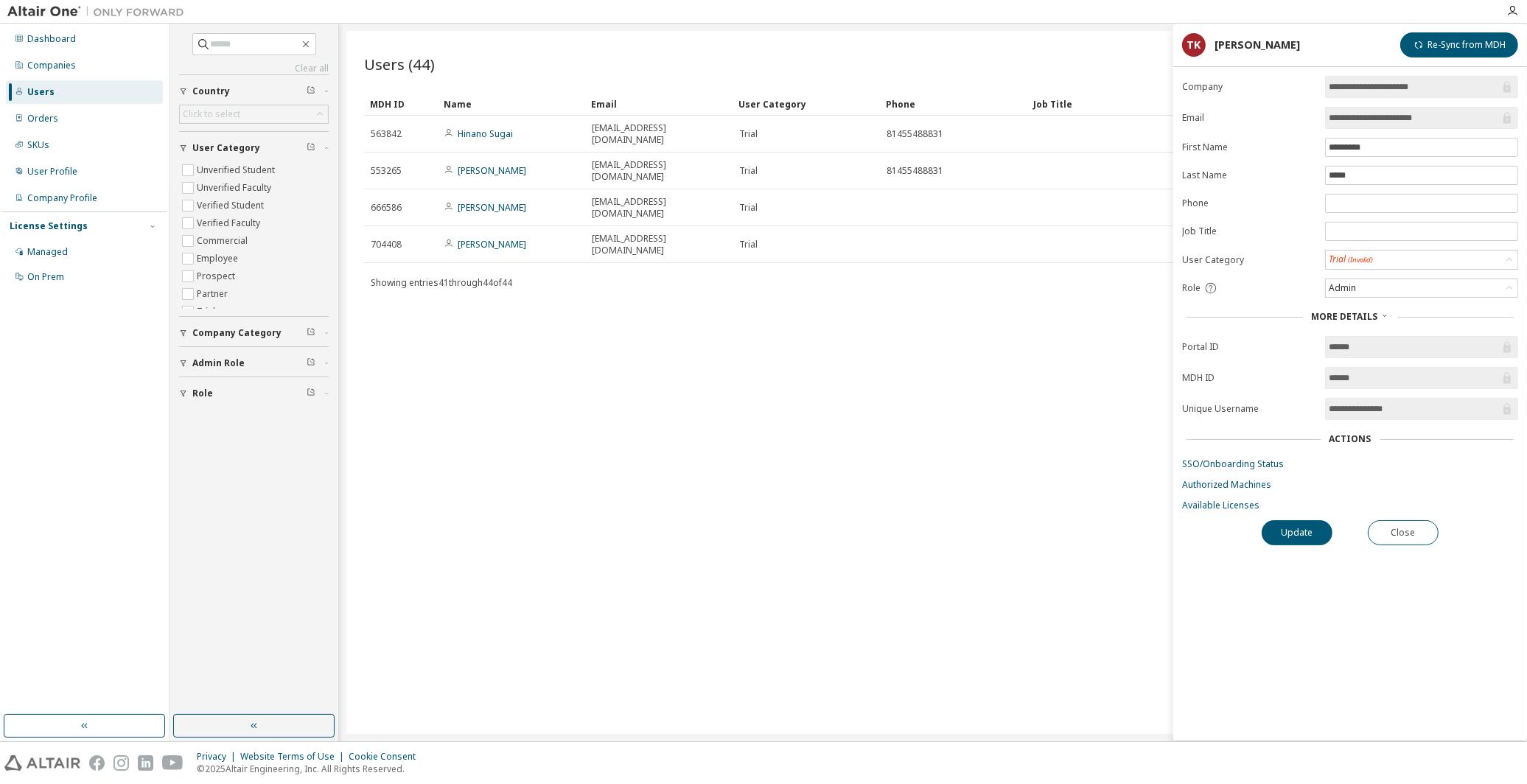
click at [1272, 322] on div "More Details" at bounding box center [1349, 316] width 327 height 12
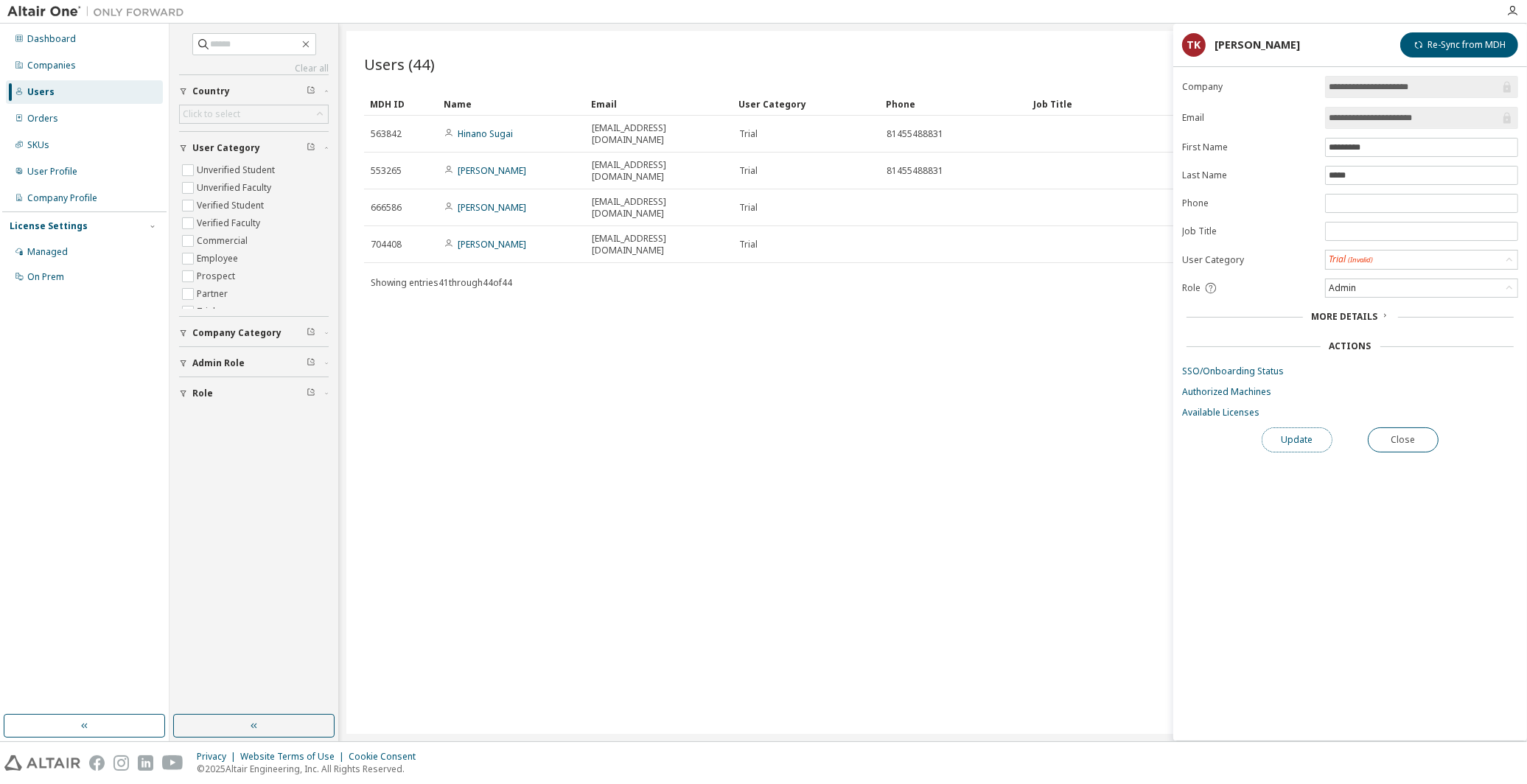
click at [1308, 444] on button "Update" at bounding box center [1297, 439] width 71 height 25
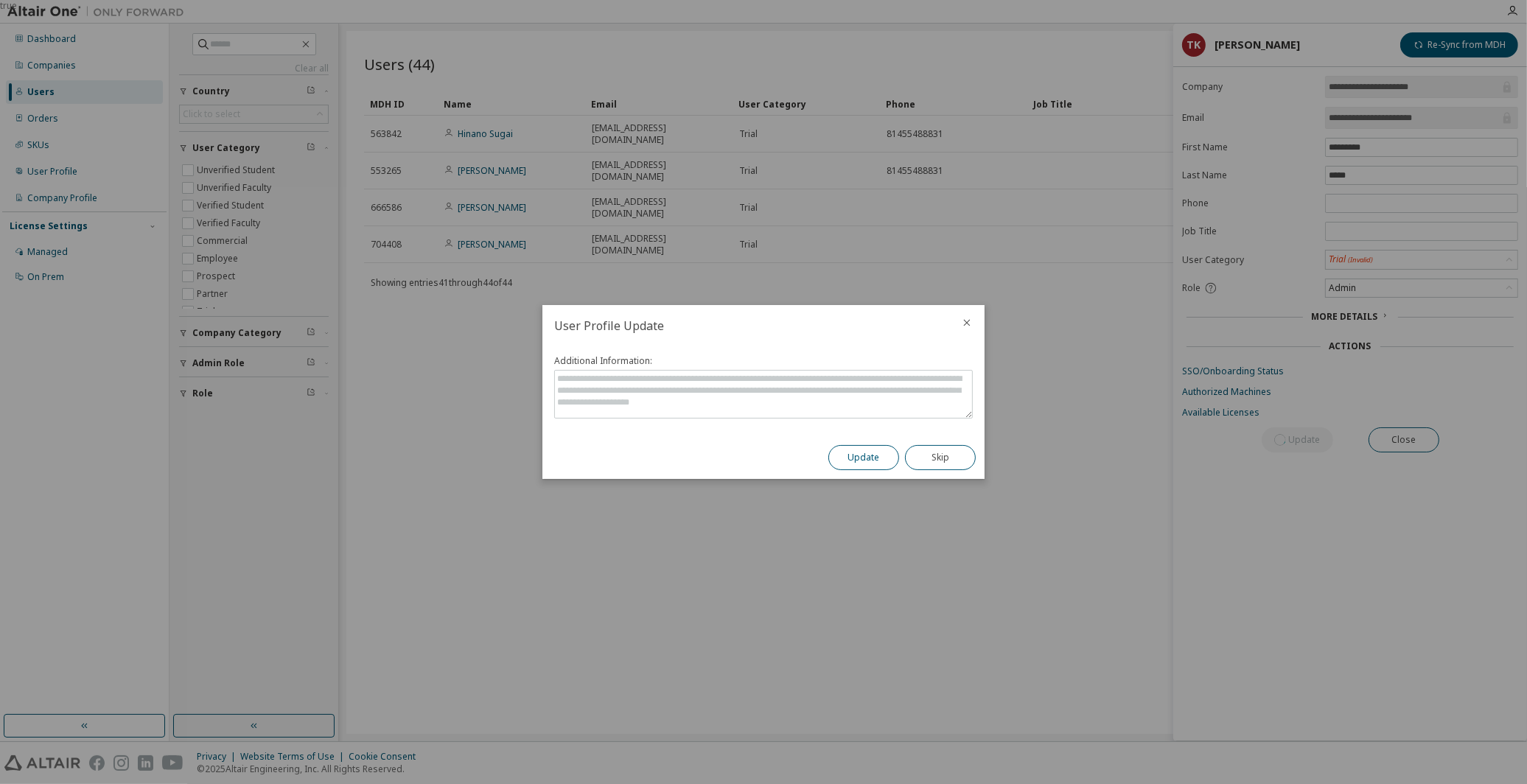
click at [850, 455] on button "Update" at bounding box center [864, 457] width 71 height 25
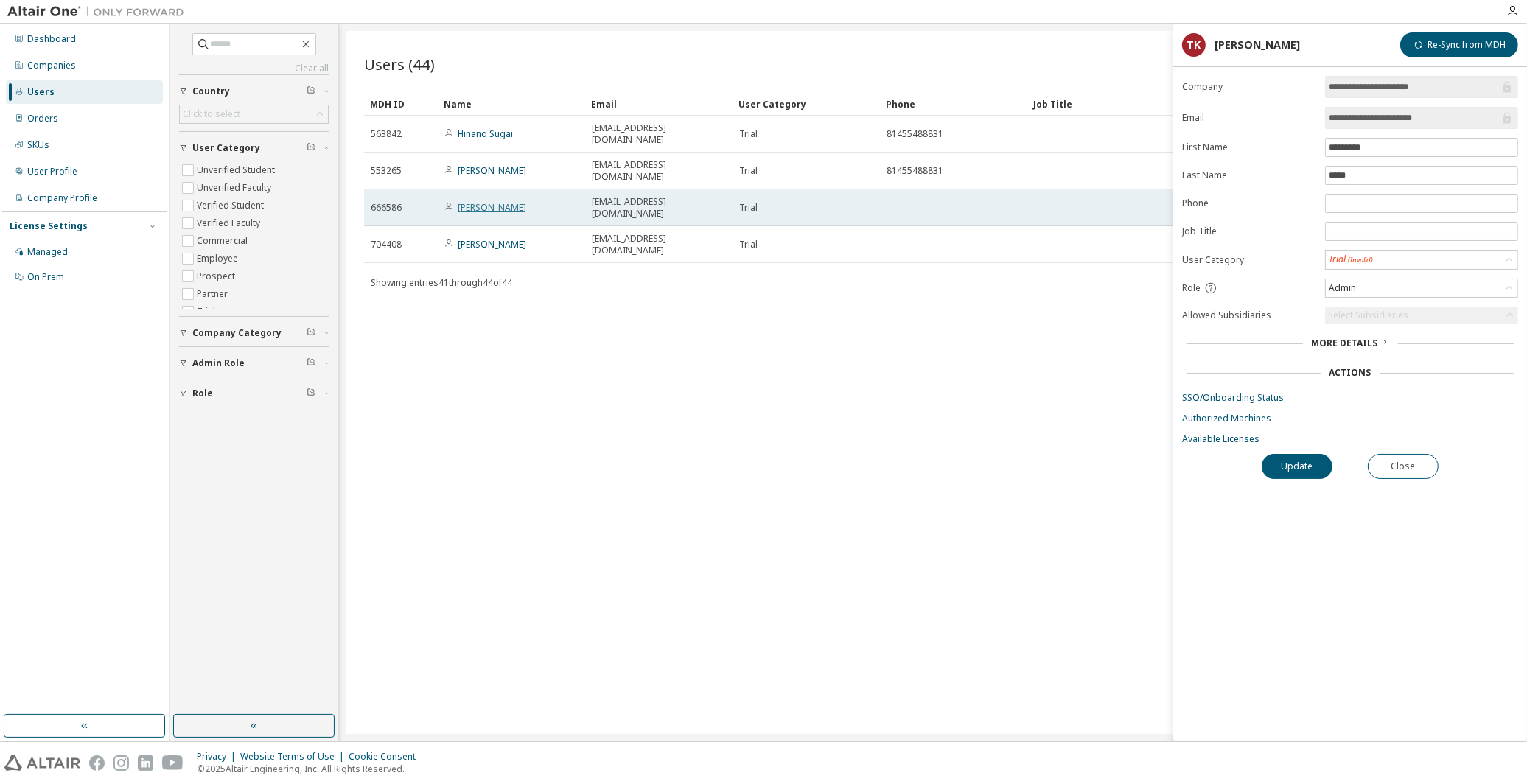
click at [484, 201] on link "[PERSON_NAME]" at bounding box center [491, 207] width 68 height 13
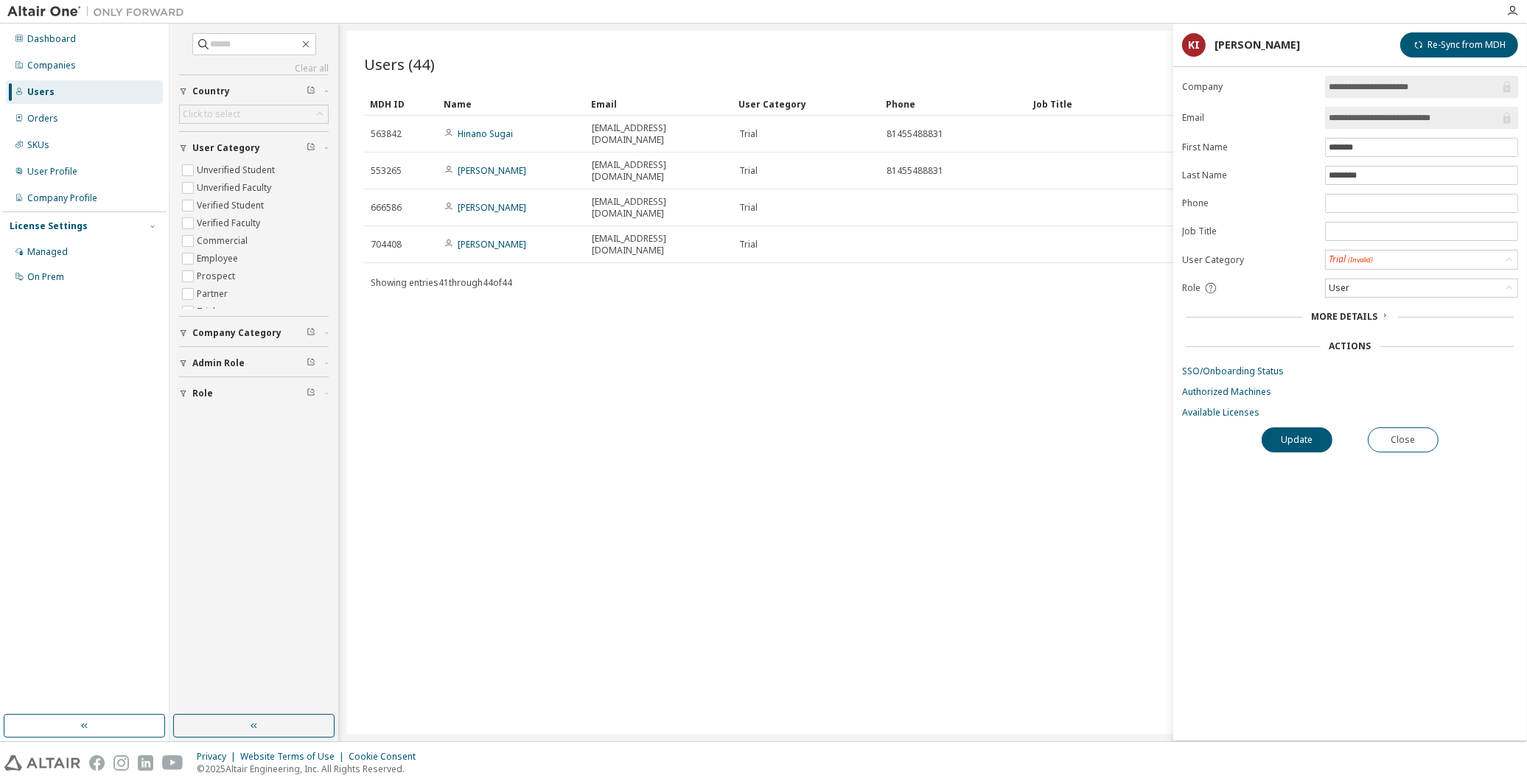
click at [911, 363] on div "Users (44) Import From CSV Export To CSV Add User Clear Load Save Save As Field…" at bounding box center [933, 382] width 1173 height 703
click at [45, 252] on div "Managed" at bounding box center [47, 251] width 40 height 12
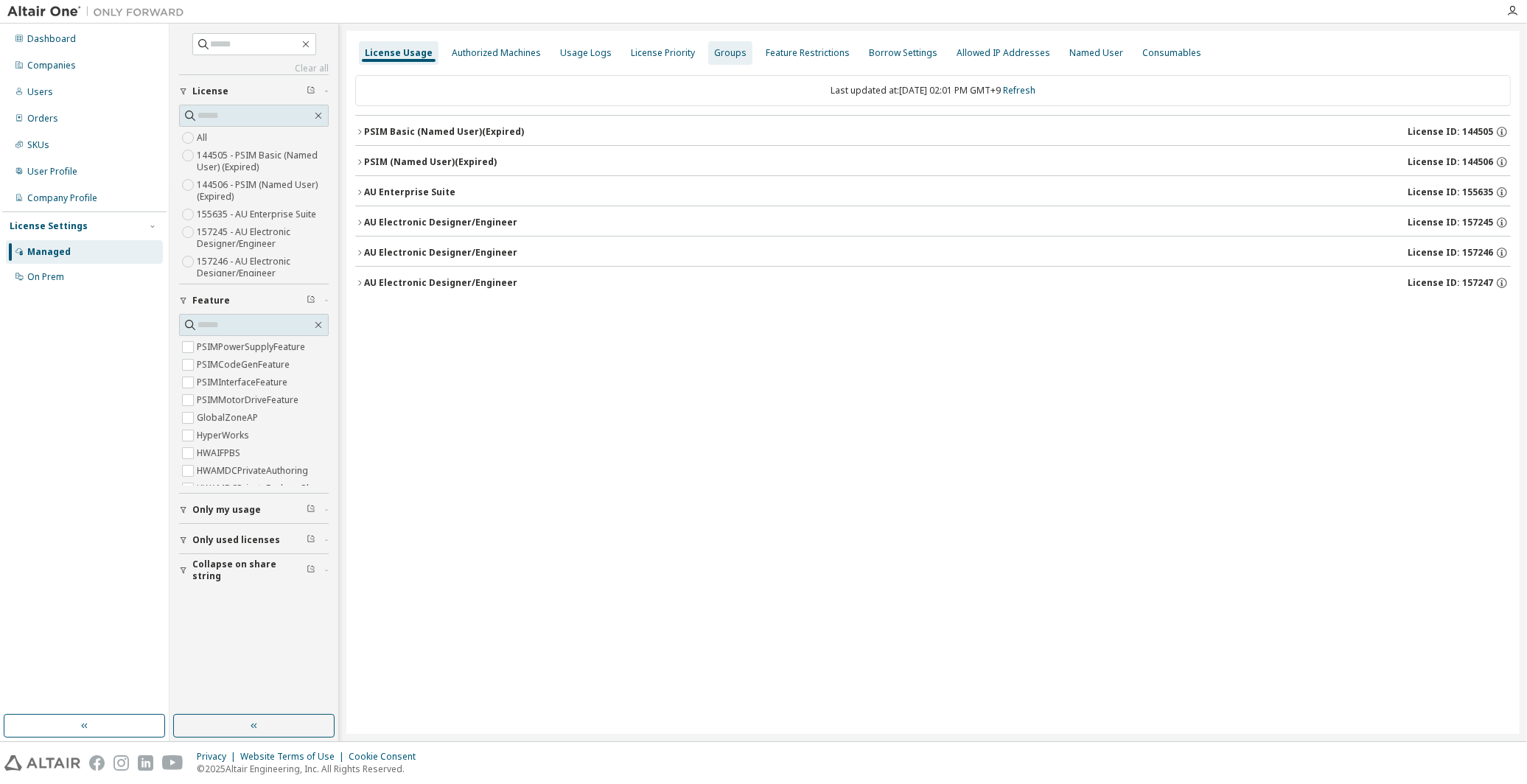
click at [723, 55] on div "Groups" at bounding box center [731, 53] width 32 height 12
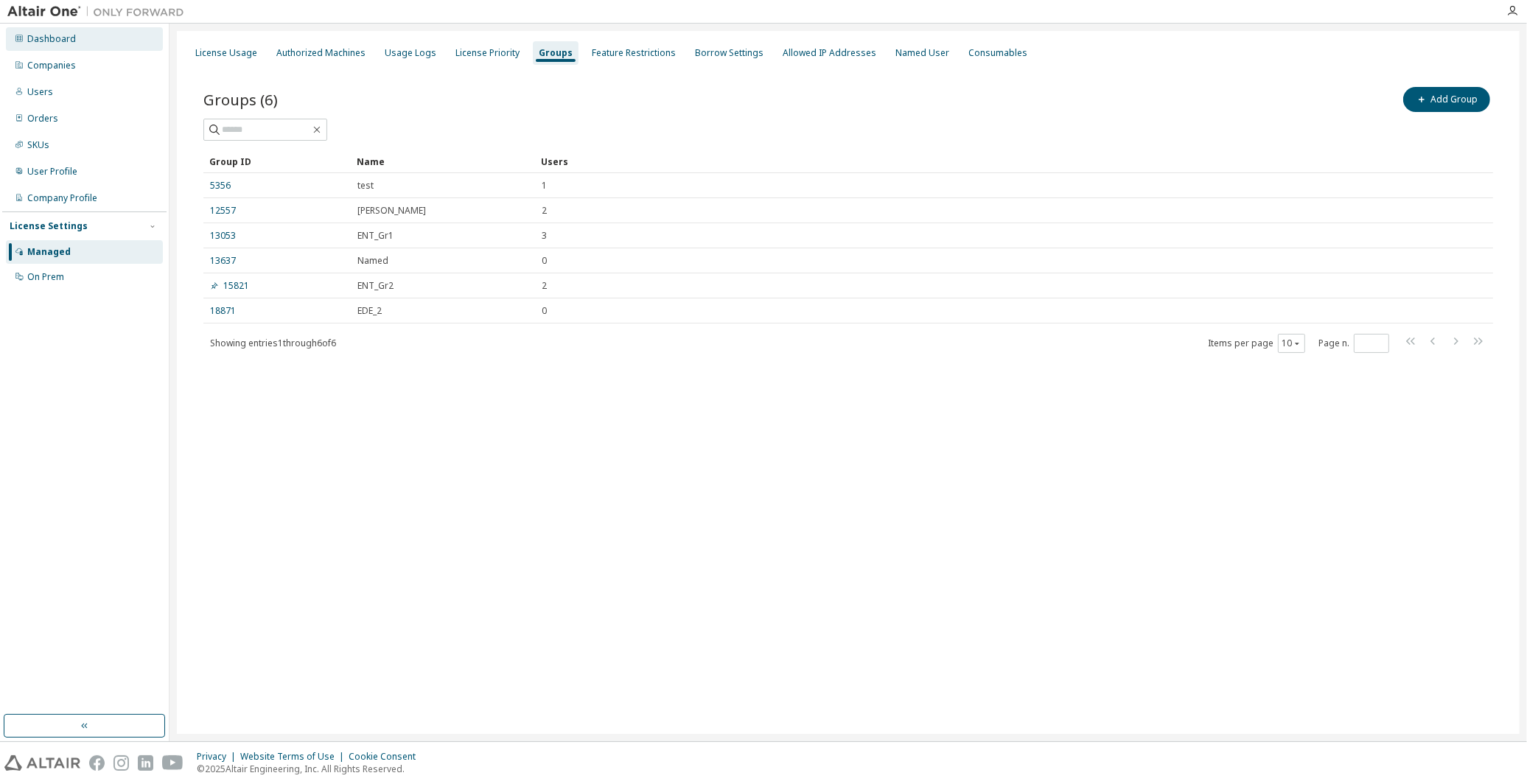
click at [63, 33] on div "Dashboard" at bounding box center [51, 39] width 49 height 12
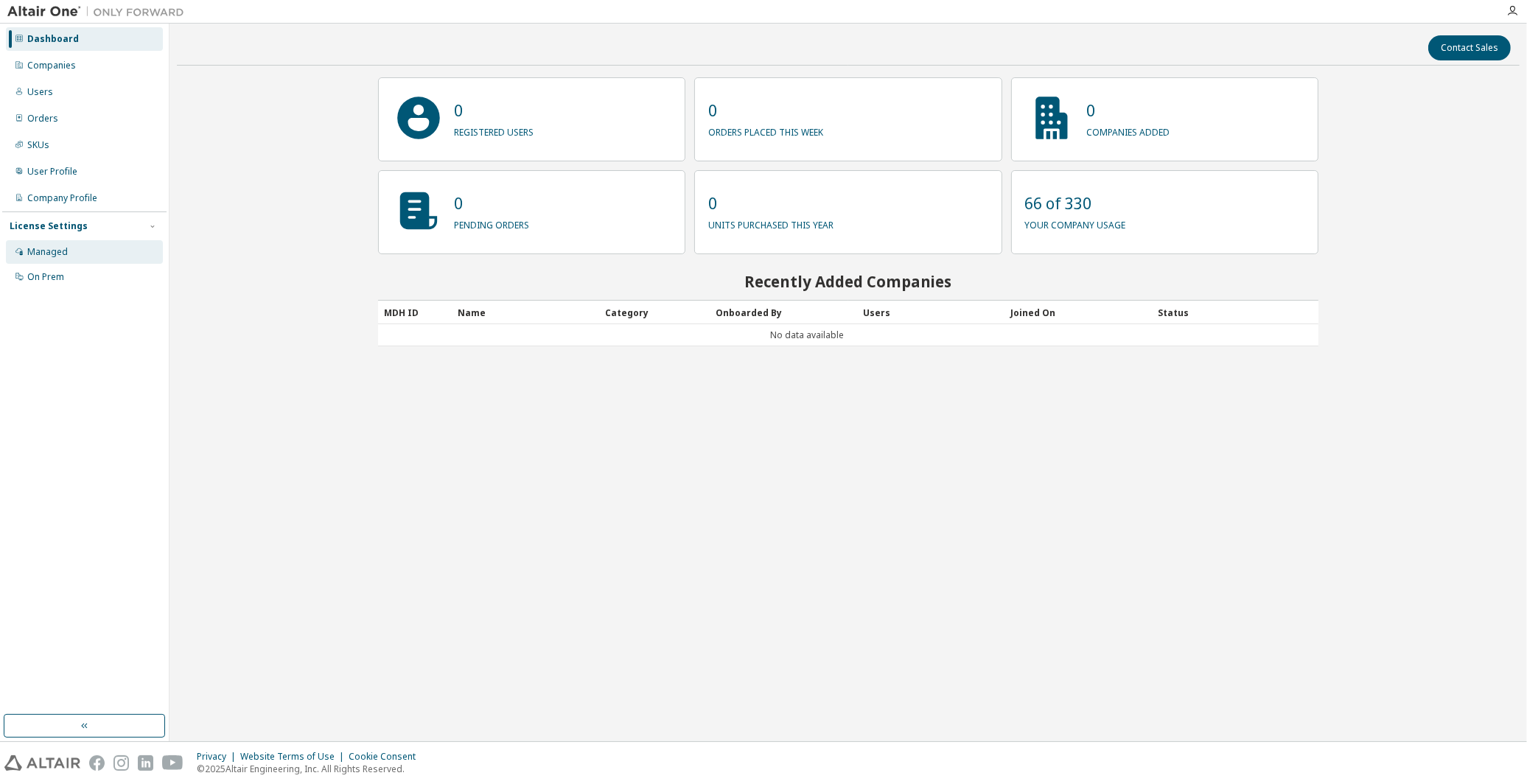
click at [63, 258] on div "Managed" at bounding box center [47, 251] width 40 height 12
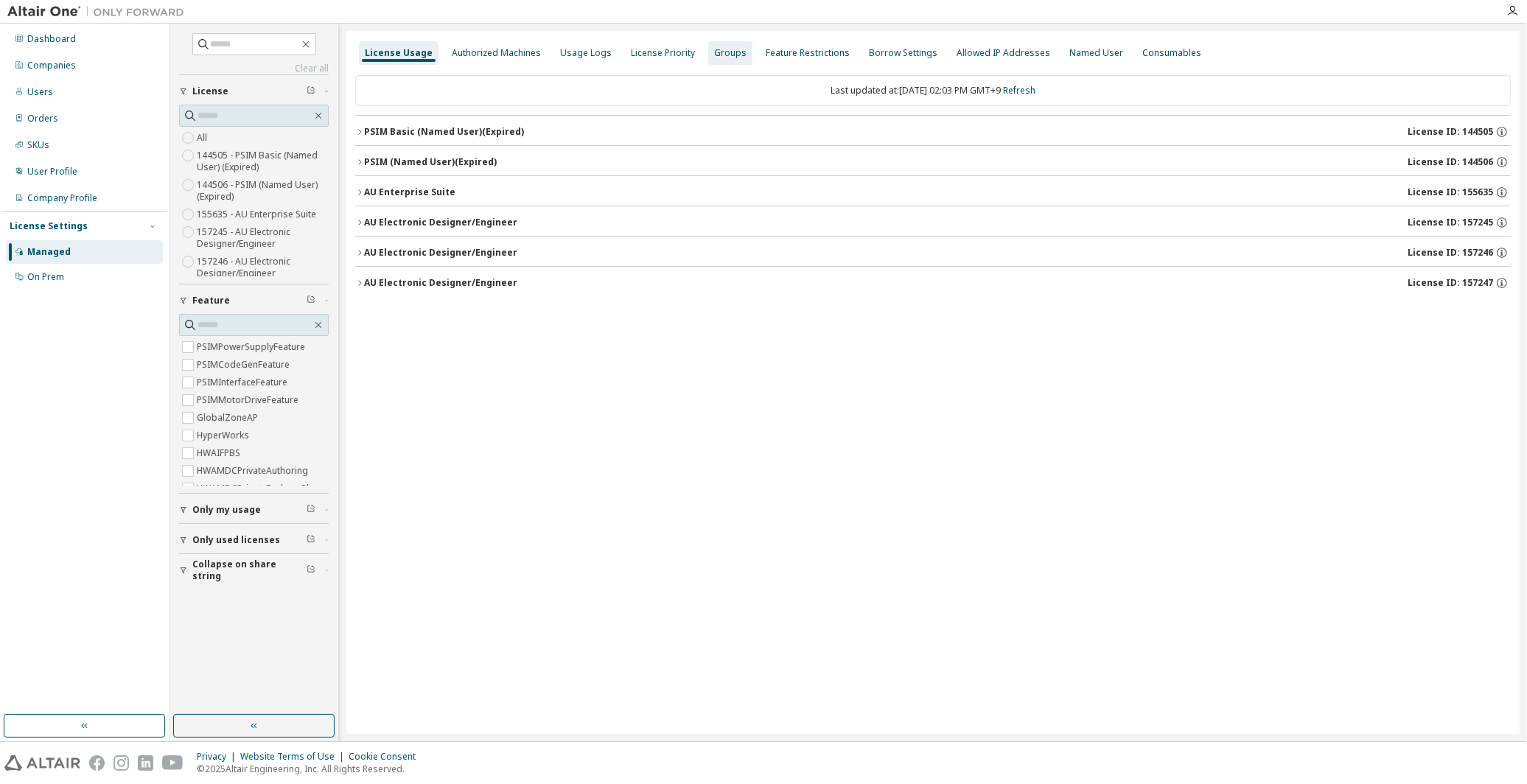
click at [725, 57] on div "Groups" at bounding box center [731, 53] width 32 height 12
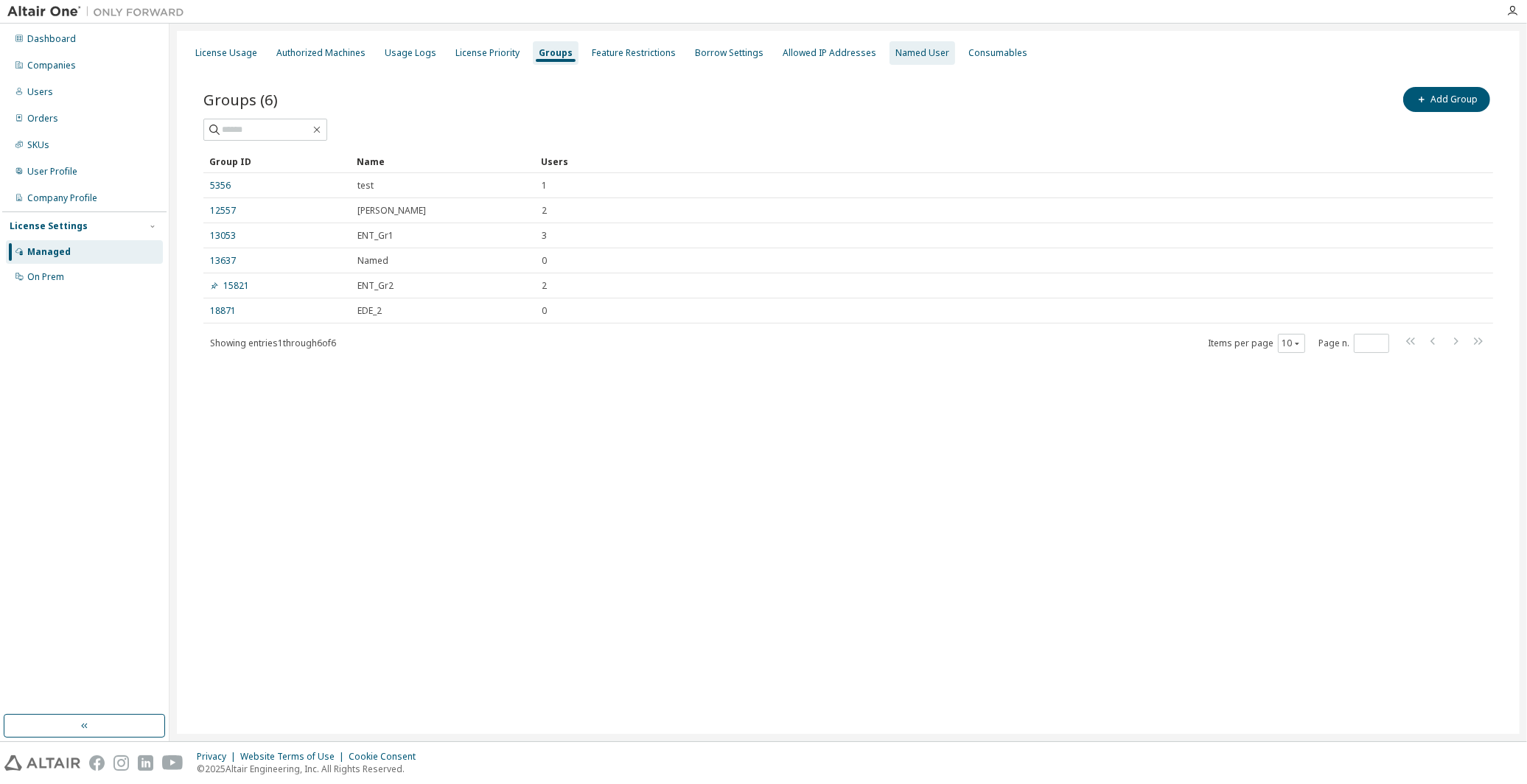
click at [903, 49] on div "Named User" at bounding box center [922, 53] width 54 height 12
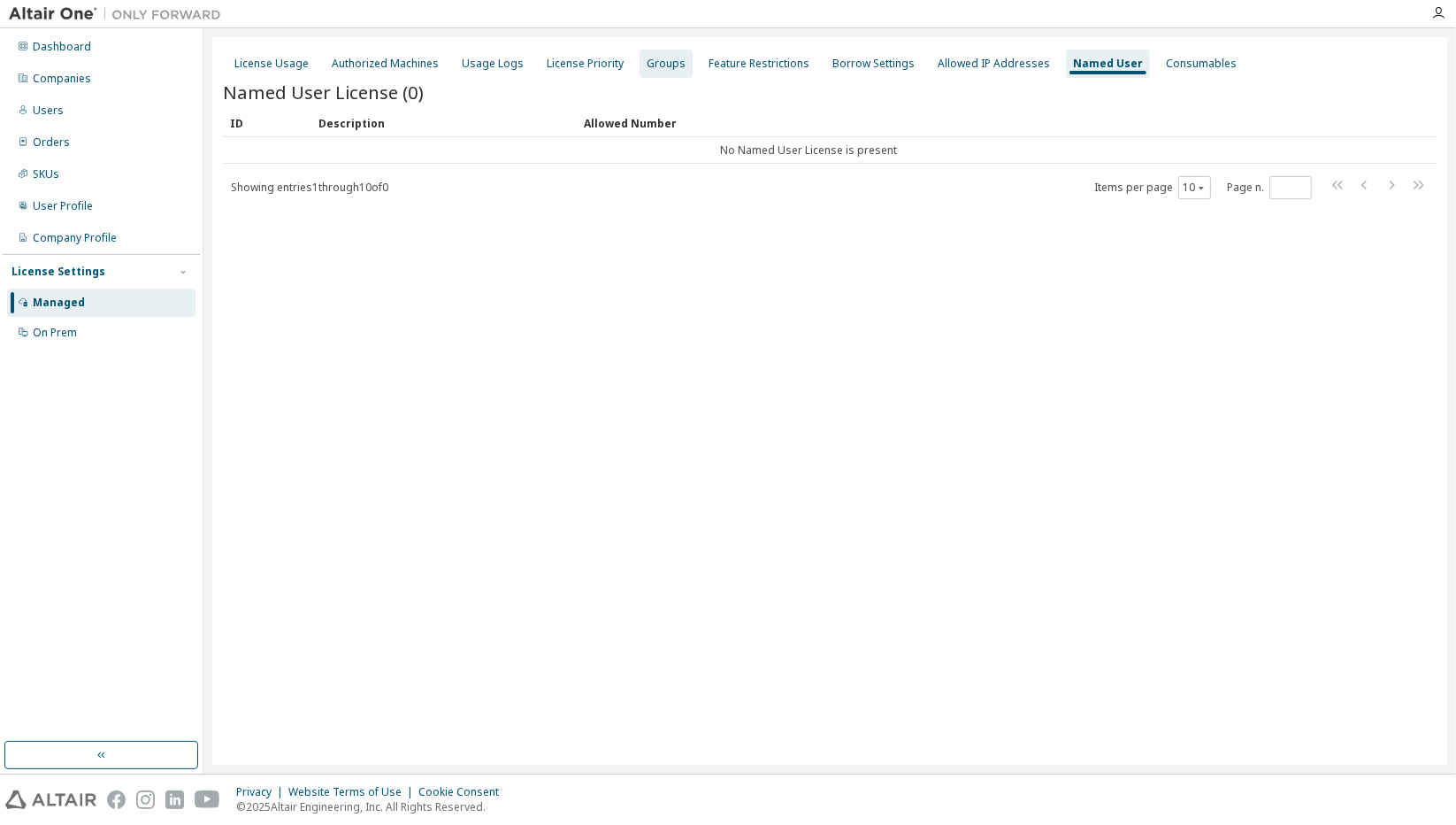
click at [664, 65] on div "Groups" at bounding box center [666, 64] width 39 height 14
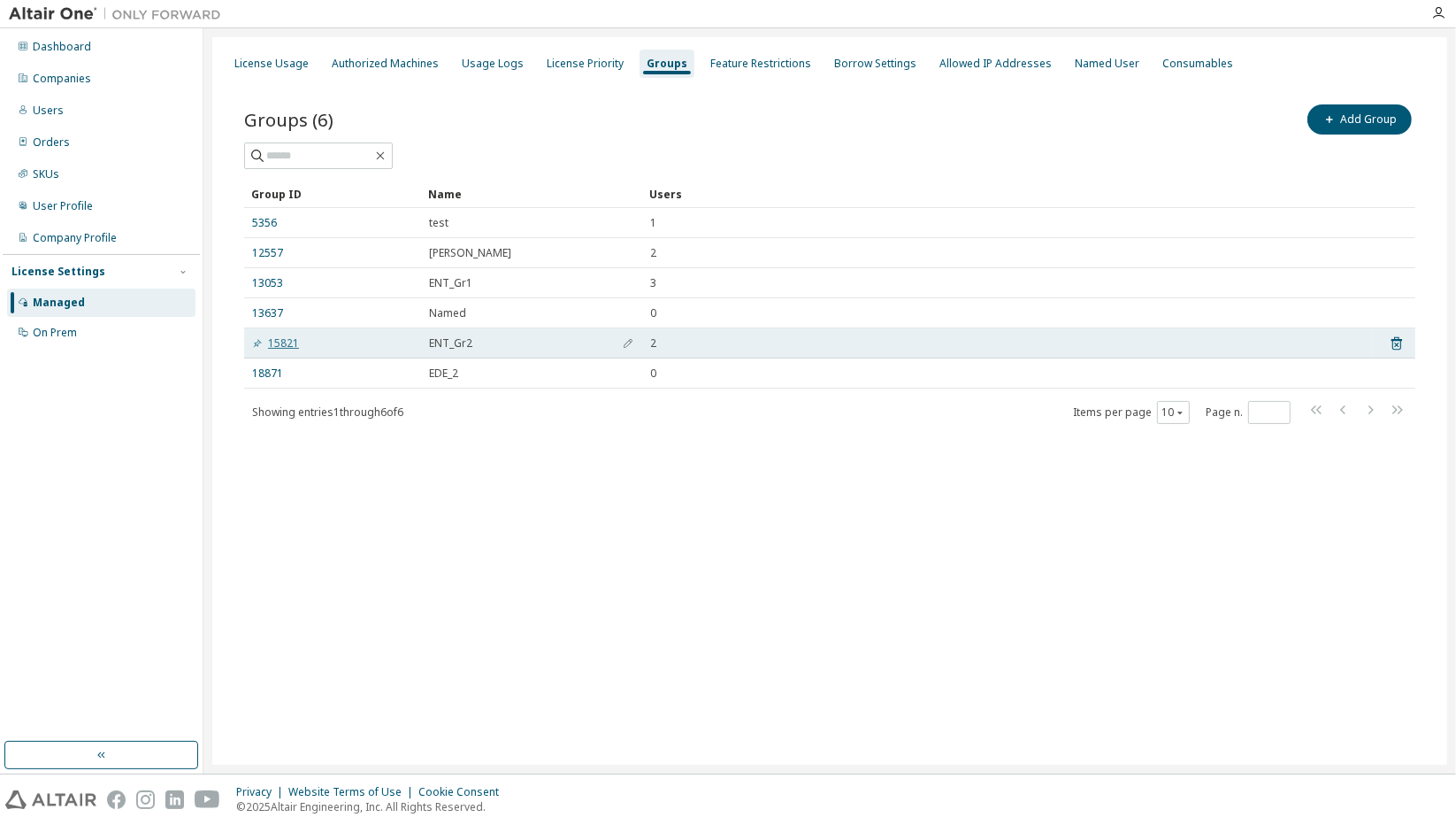
click at [279, 339] on link "15821" at bounding box center [275, 343] width 47 height 14
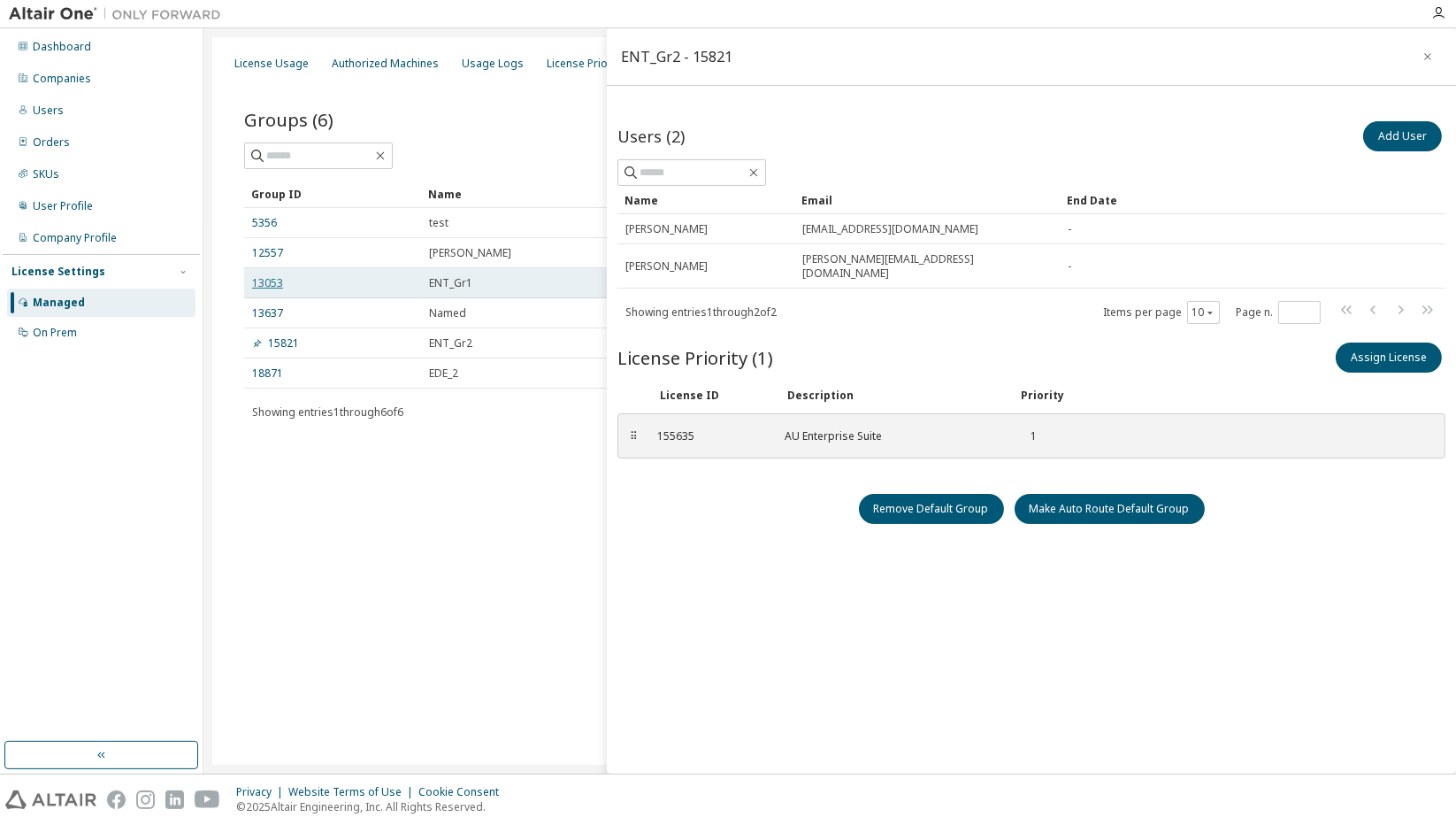
click at [278, 286] on link "13053" at bounding box center [267, 283] width 31 height 14
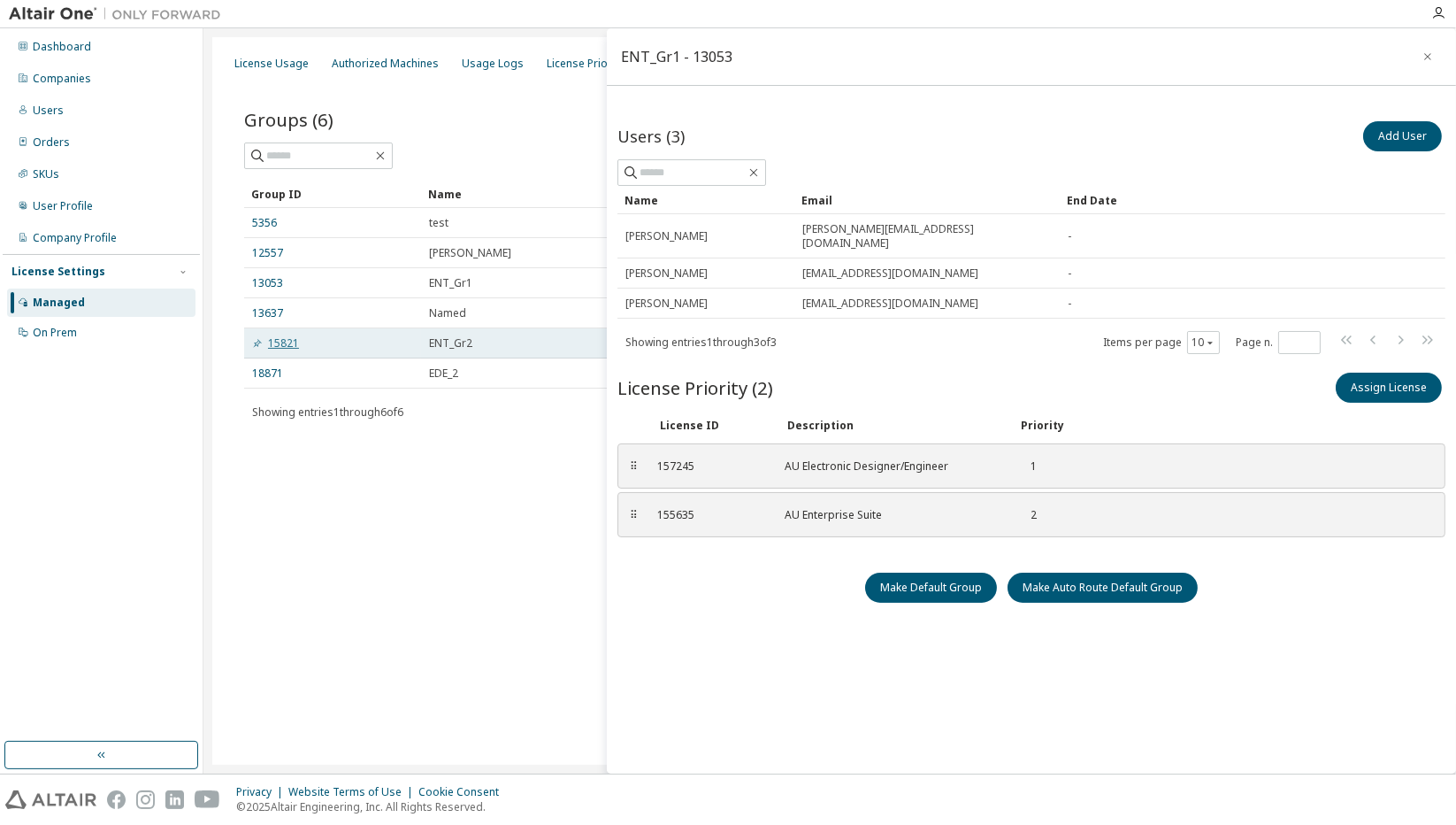
click at [271, 339] on link "15821" at bounding box center [275, 343] width 47 height 14
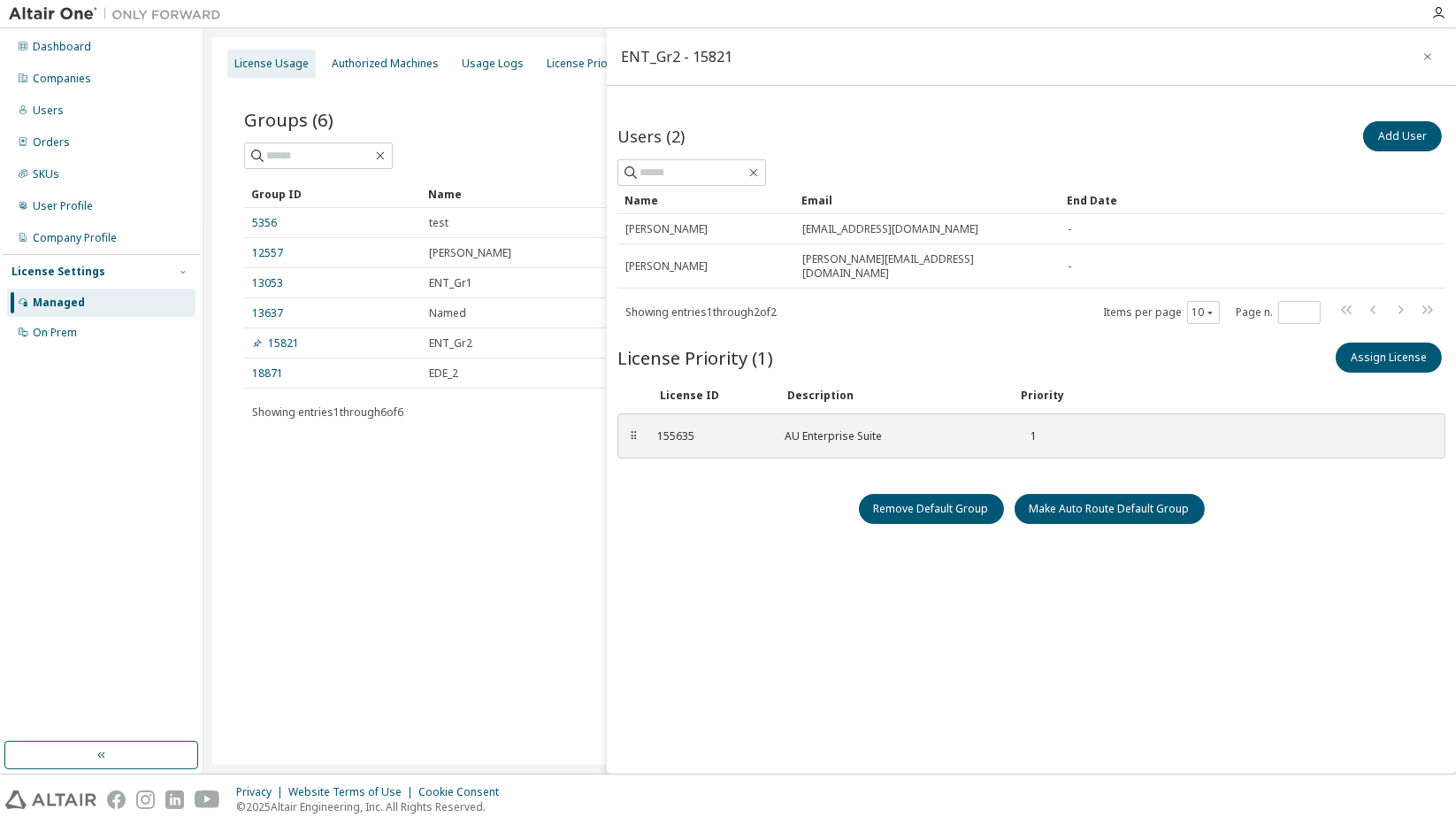
click at [261, 63] on div "License Usage" at bounding box center [271, 64] width 74 height 14
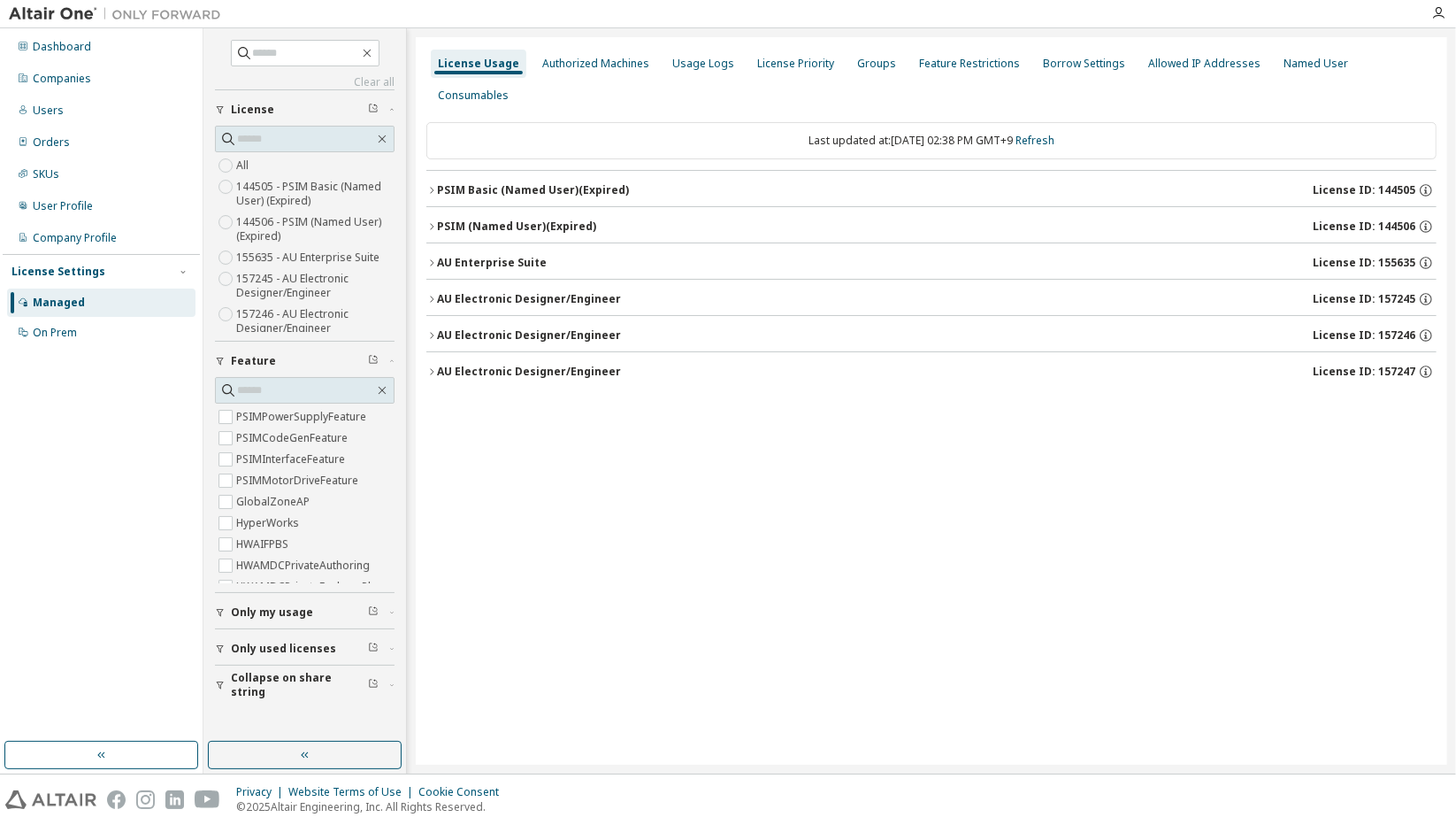
click at [482, 292] on div "AU Electronic Designer/Engineer" at bounding box center [529, 299] width 184 height 14
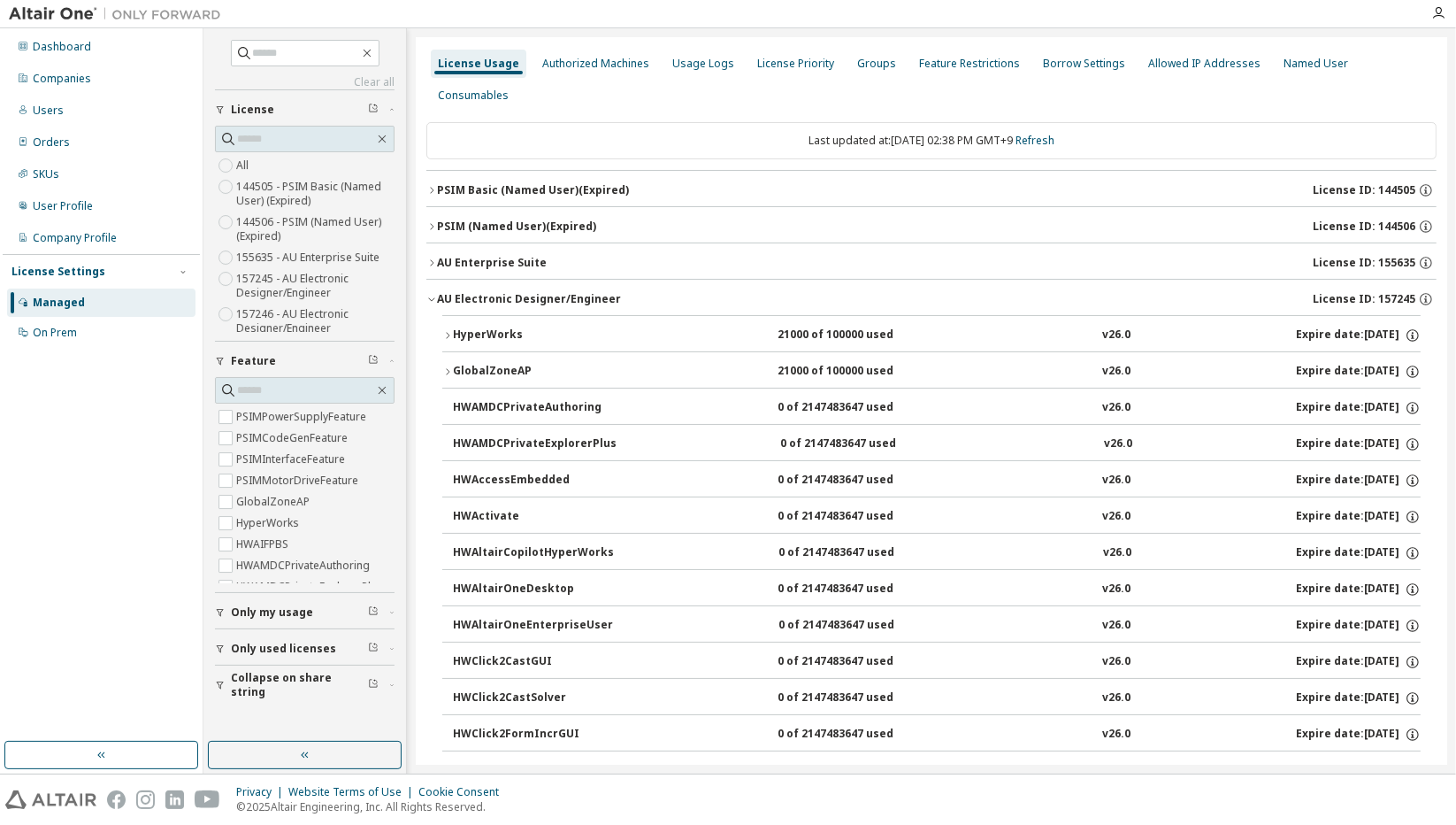
click at [478, 327] on div "HyperWorks" at bounding box center [532, 335] width 159 height 16
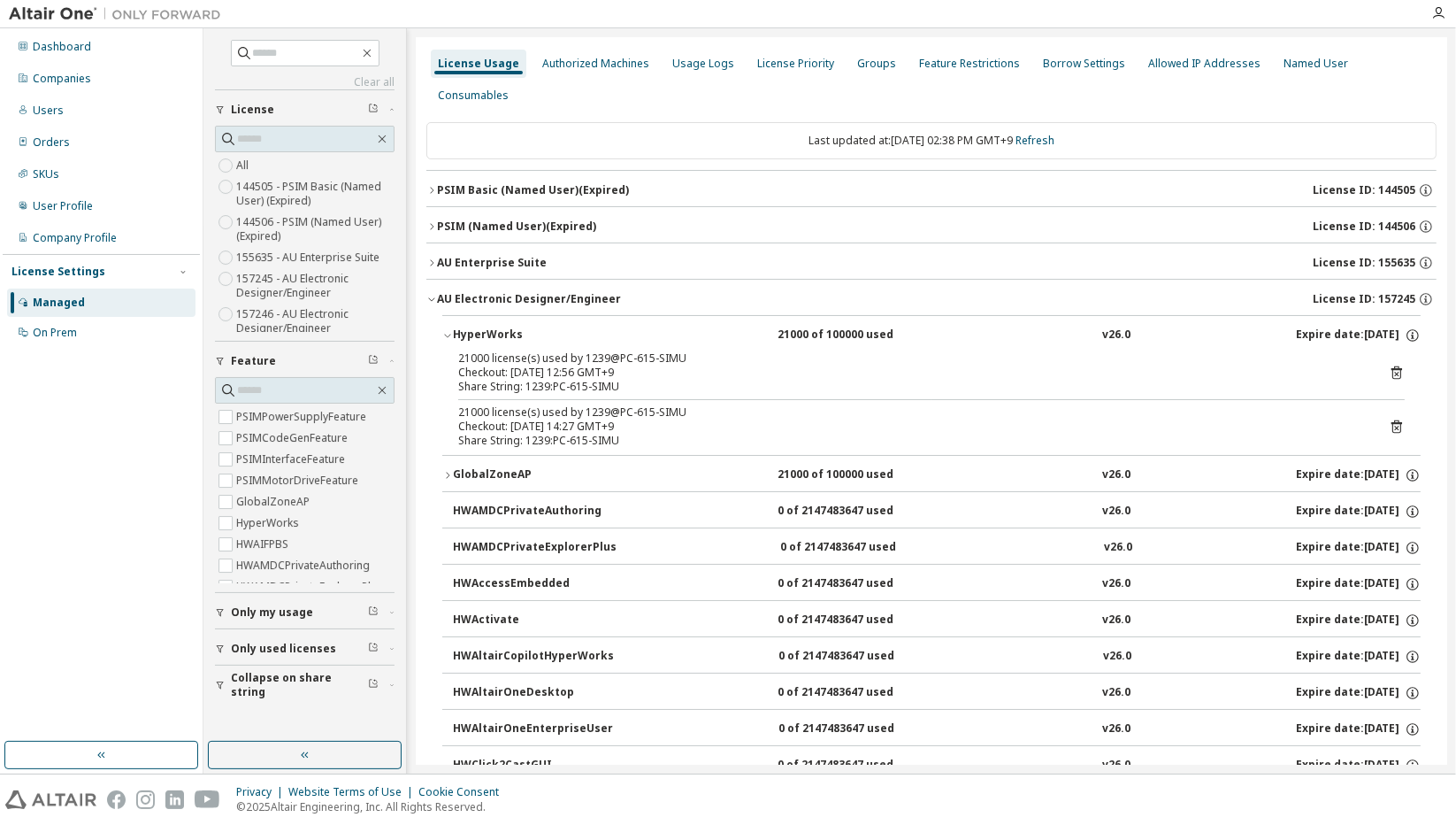
click at [478, 327] on div "HyperWorks" at bounding box center [532, 335] width 159 height 16
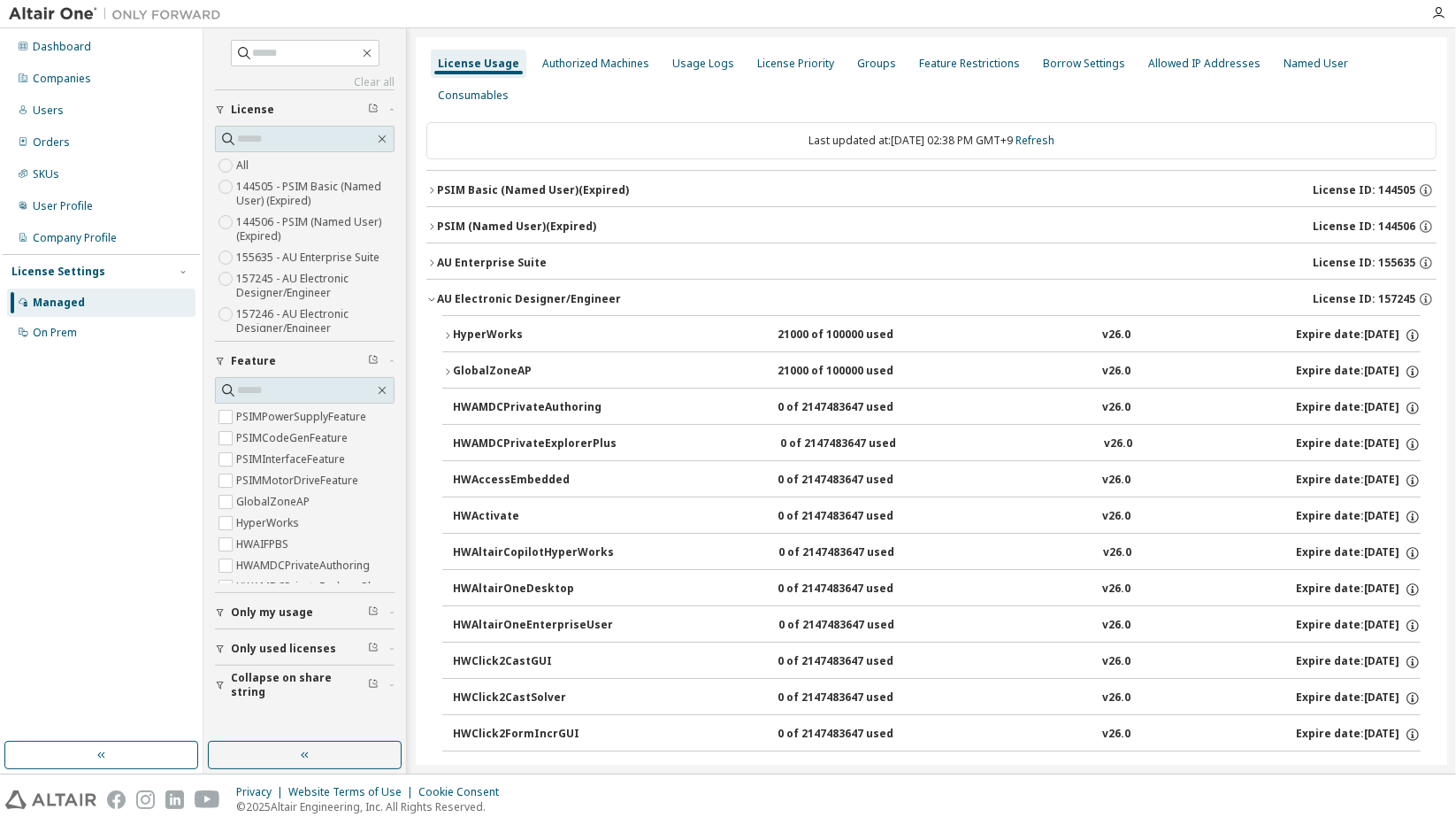
click at [480, 292] on div "AU Electronic Designer/Engineer" at bounding box center [529, 299] width 184 height 14
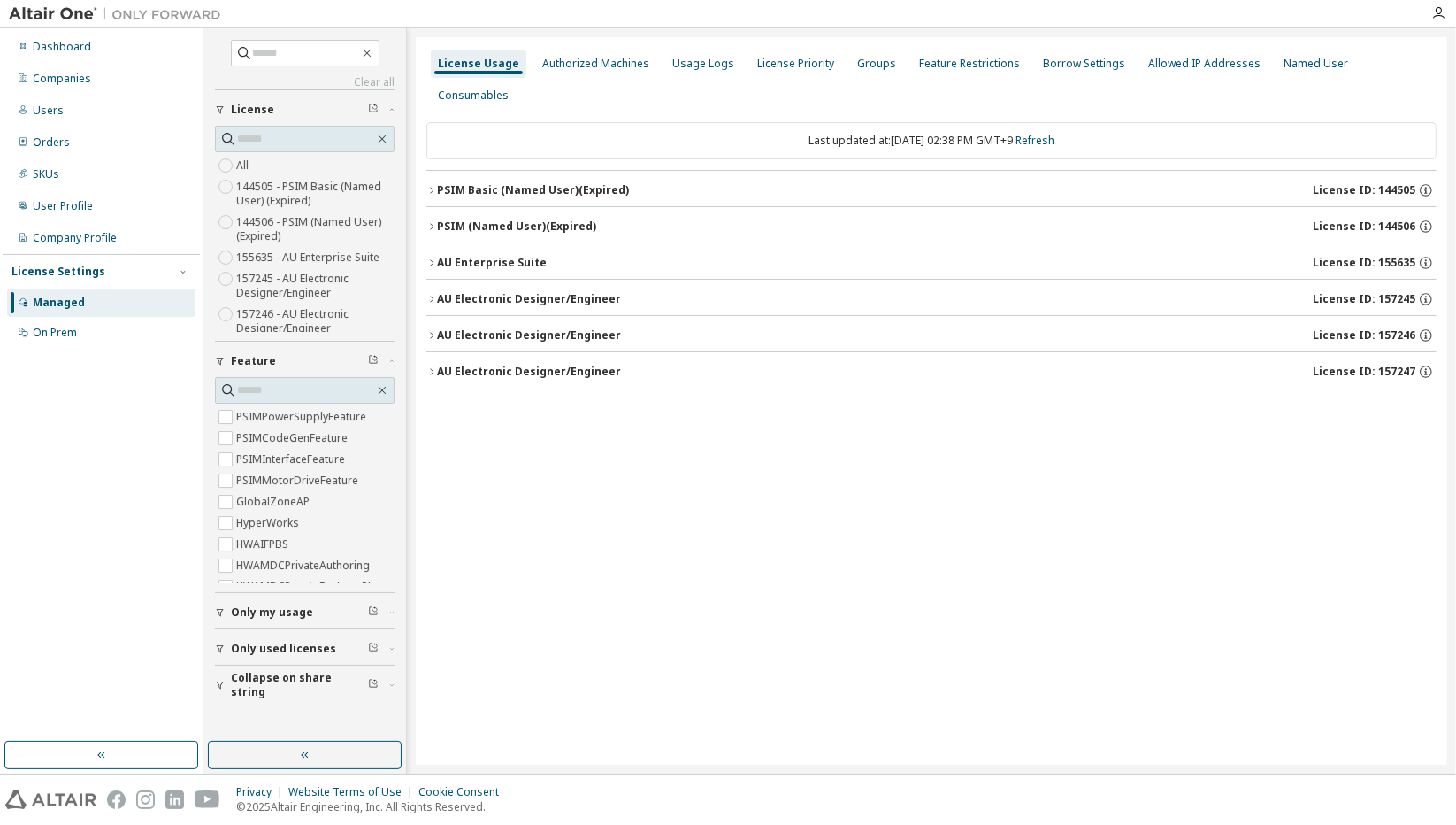
click at [478, 328] on div "AU Electronic Designer/Engineer" at bounding box center [529, 335] width 184 height 14
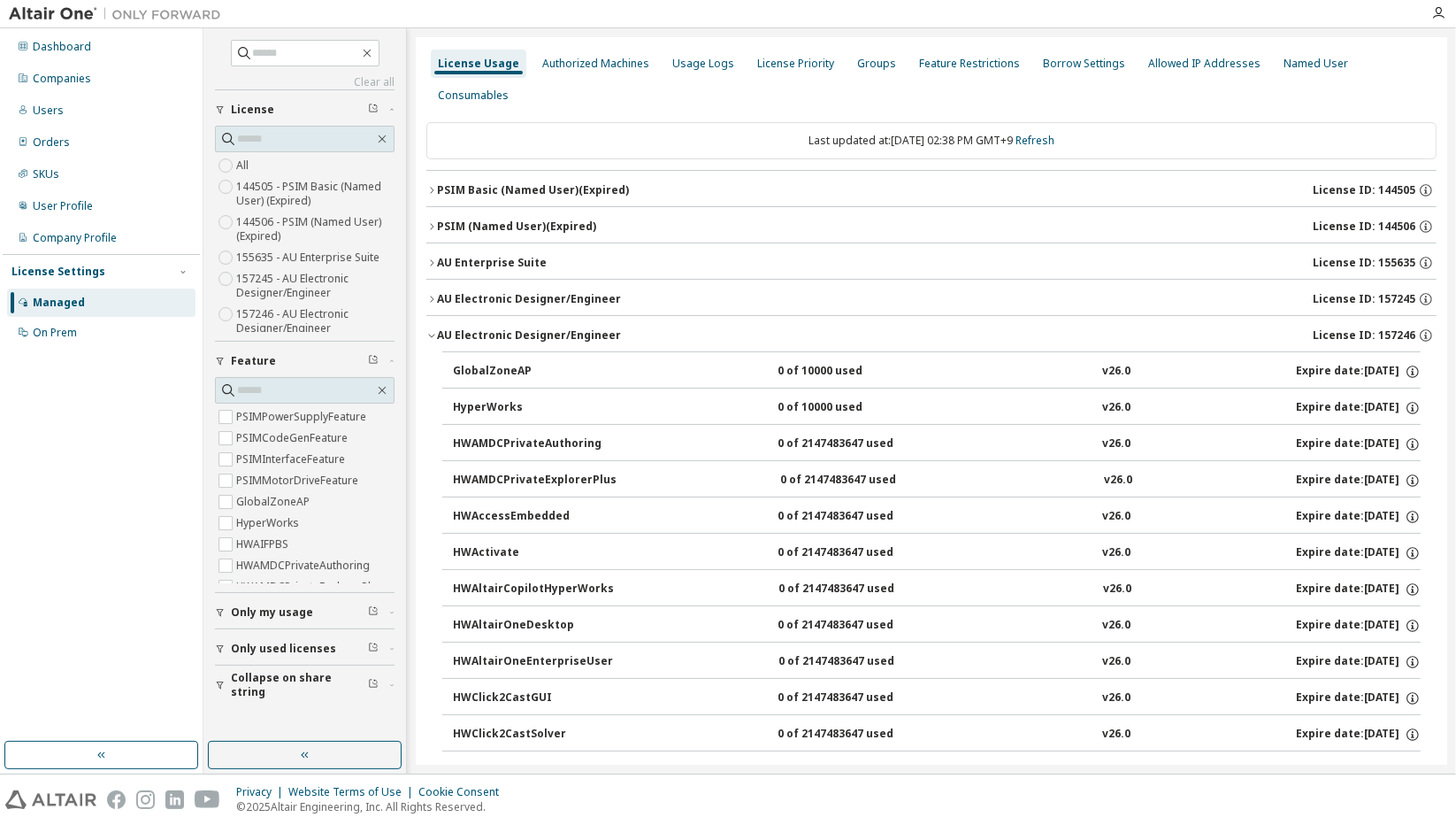
click at [477, 328] on div "AU Electronic Designer/Engineer" at bounding box center [529, 335] width 184 height 14
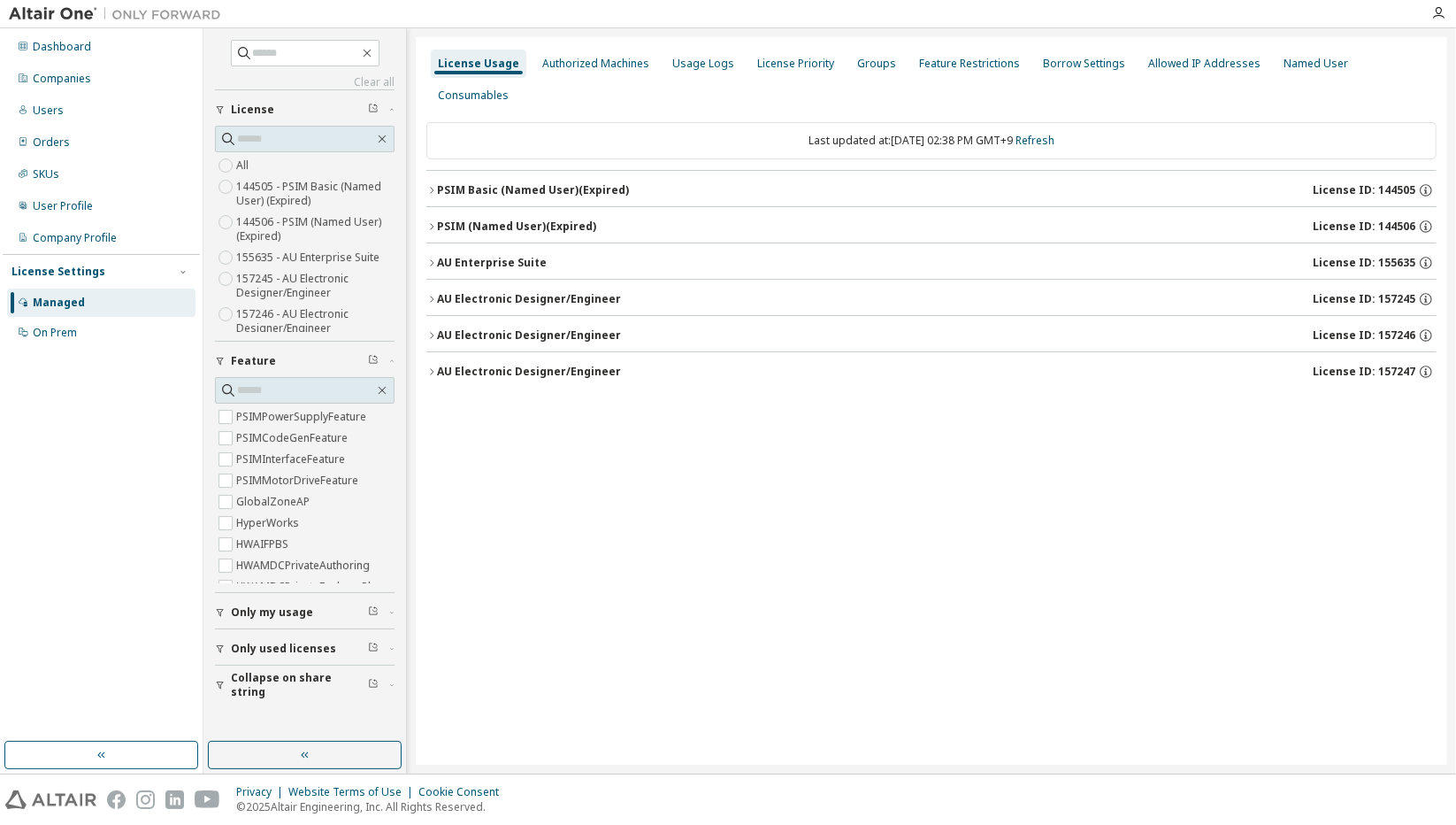
click at [476, 365] on div "AU Electronic Designer/Engineer" at bounding box center [529, 371] width 184 height 14
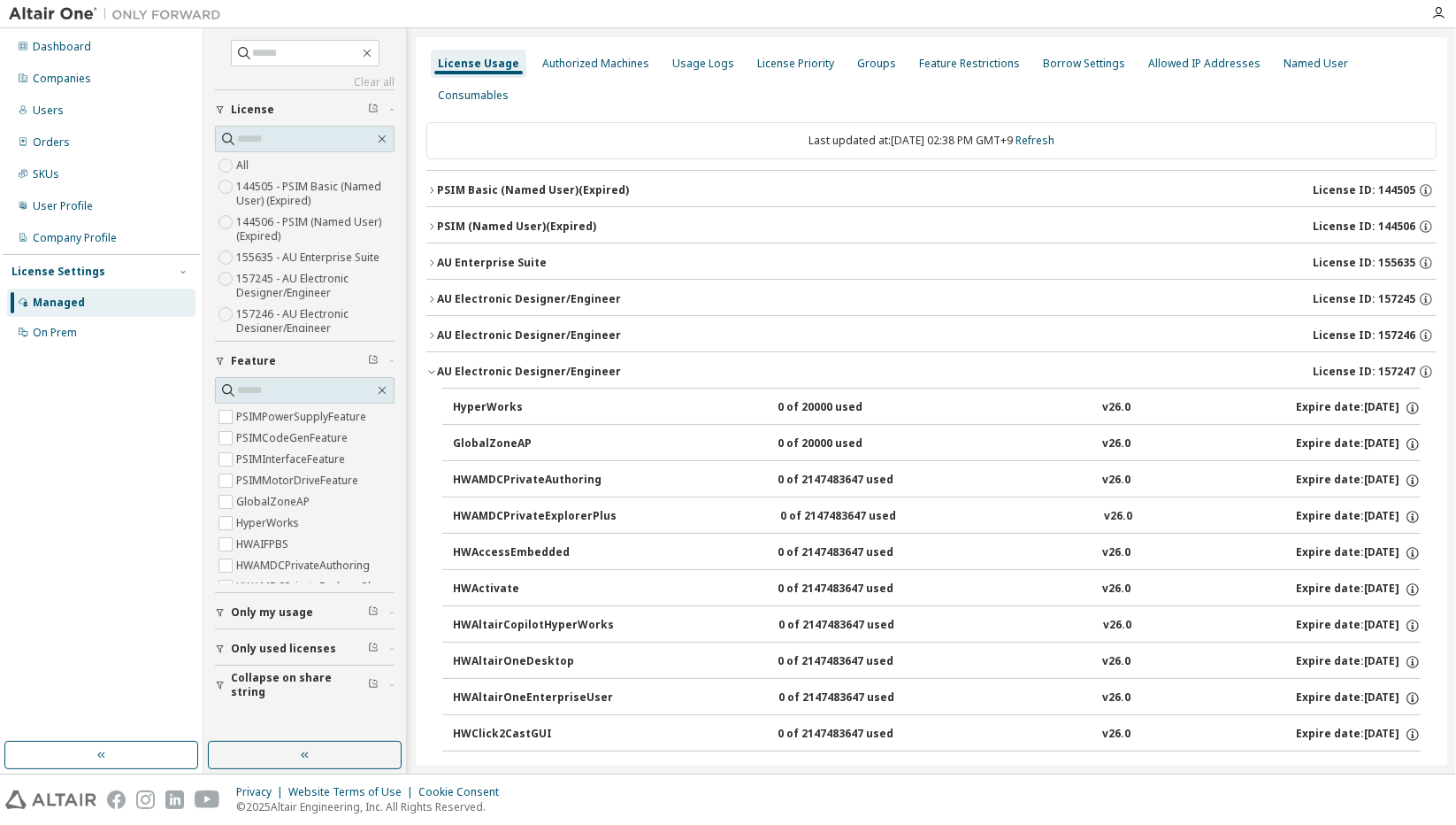
click at [476, 365] on div "AU Electronic Designer/Engineer" at bounding box center [529, 371] width 184 height 14
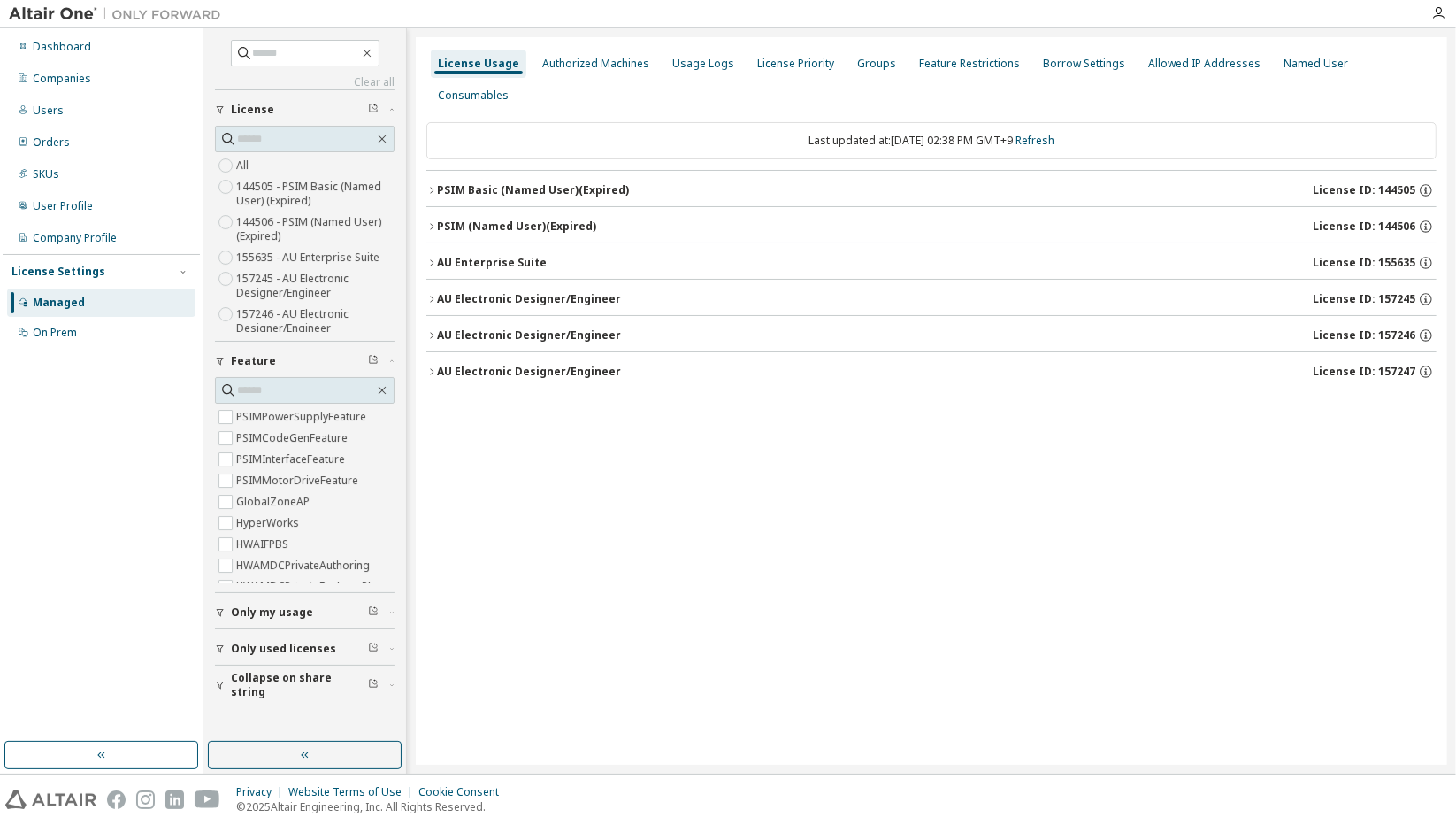
click at [483, 256] on div "AU Enterprise Suite" at bounding box center [492, 262] width 110 height 14
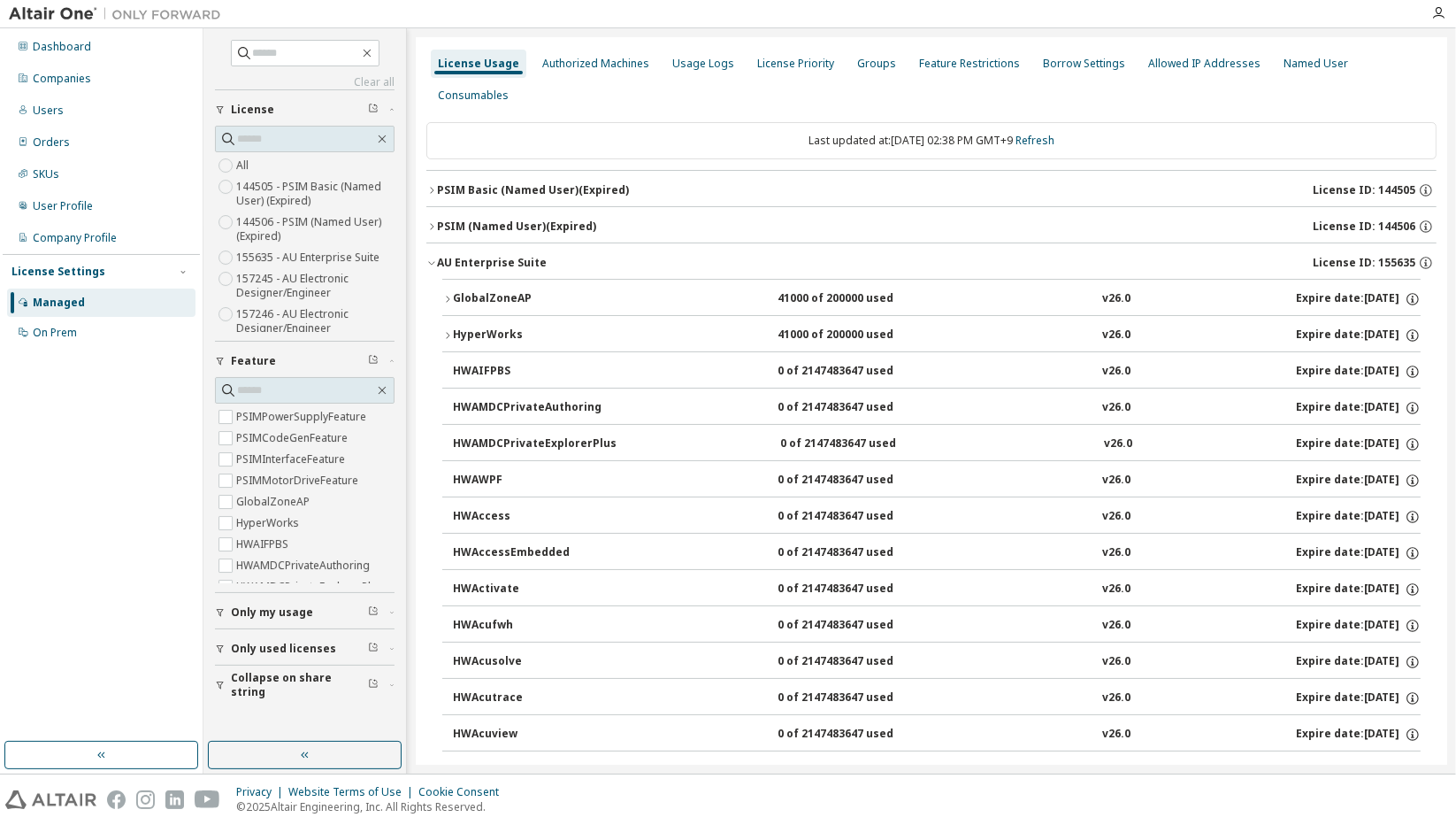
click at [481, 291] on div "GlobalZoneAP" at bounding box center [532, 299] width 159 height 16
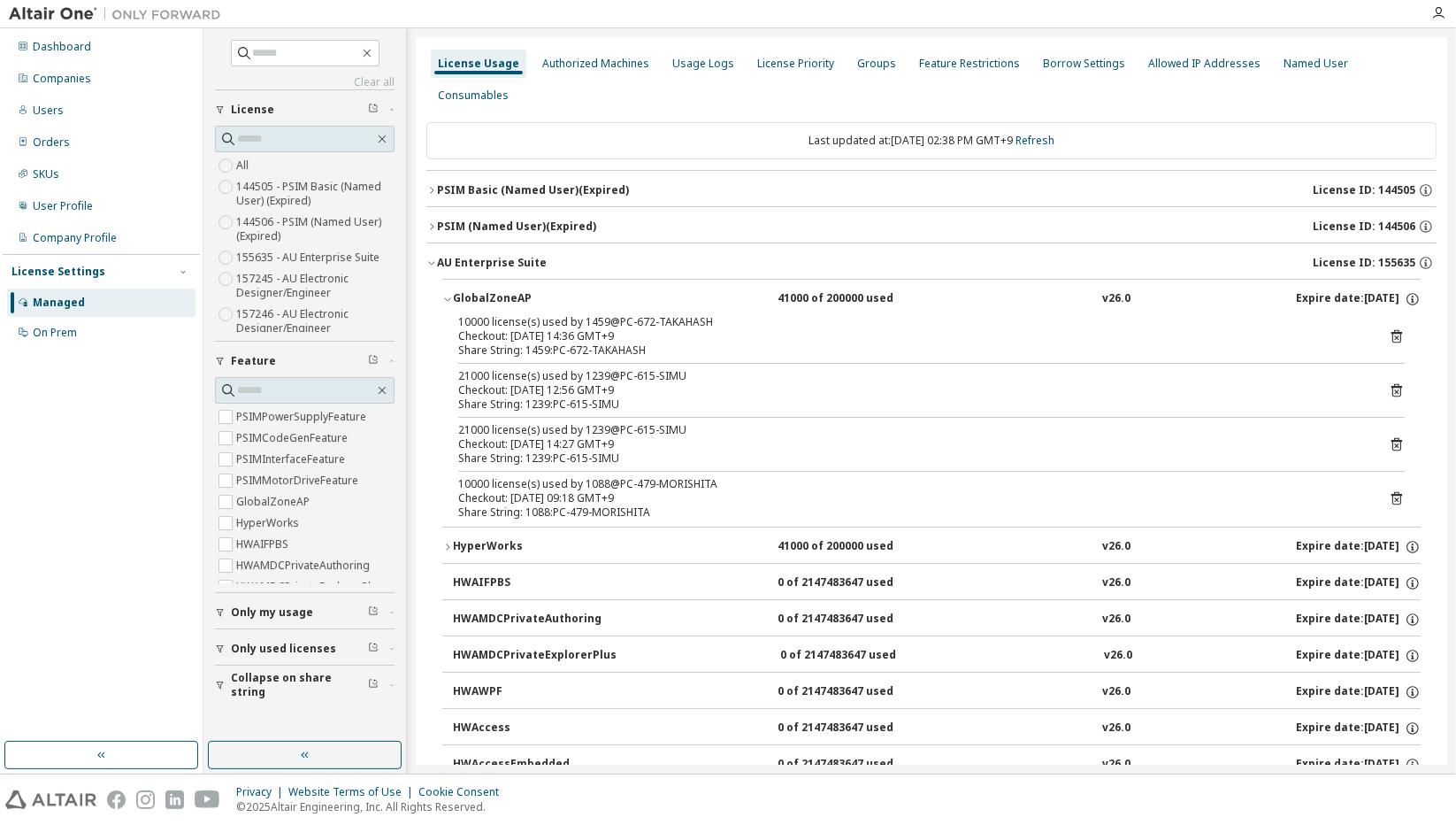
click at [470, 280] on button "GlobalZoneAP 41000 of 200000 used v26.0 Expire date: [DATE]" at bounding box center [931, 299] width 978 height 39
